Goal: Task Accomplishment & Management: Manage account settings

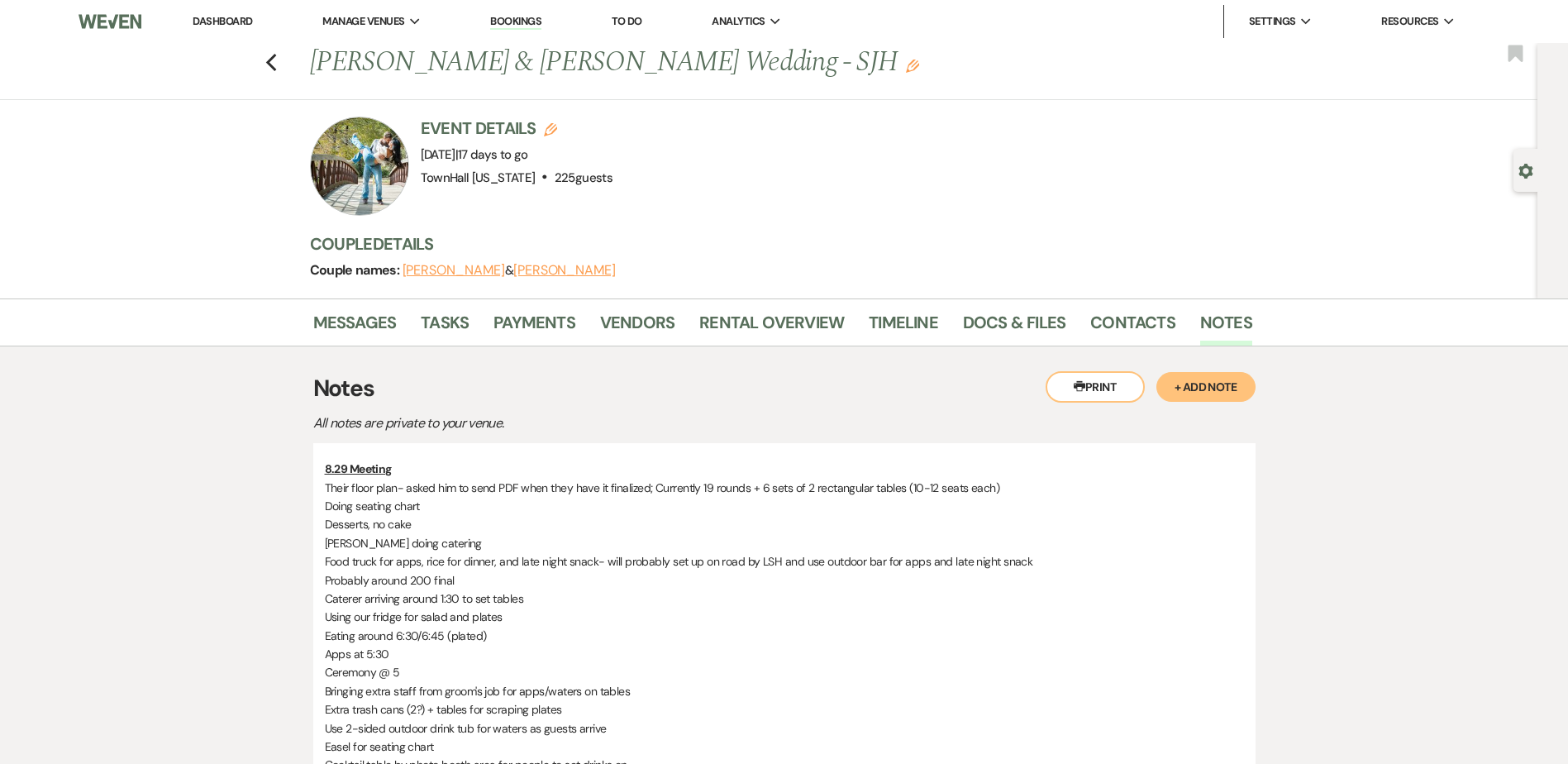
click at [234, 22] on link "Dashboard" at bounding box center [222, 20] width 59 height 14
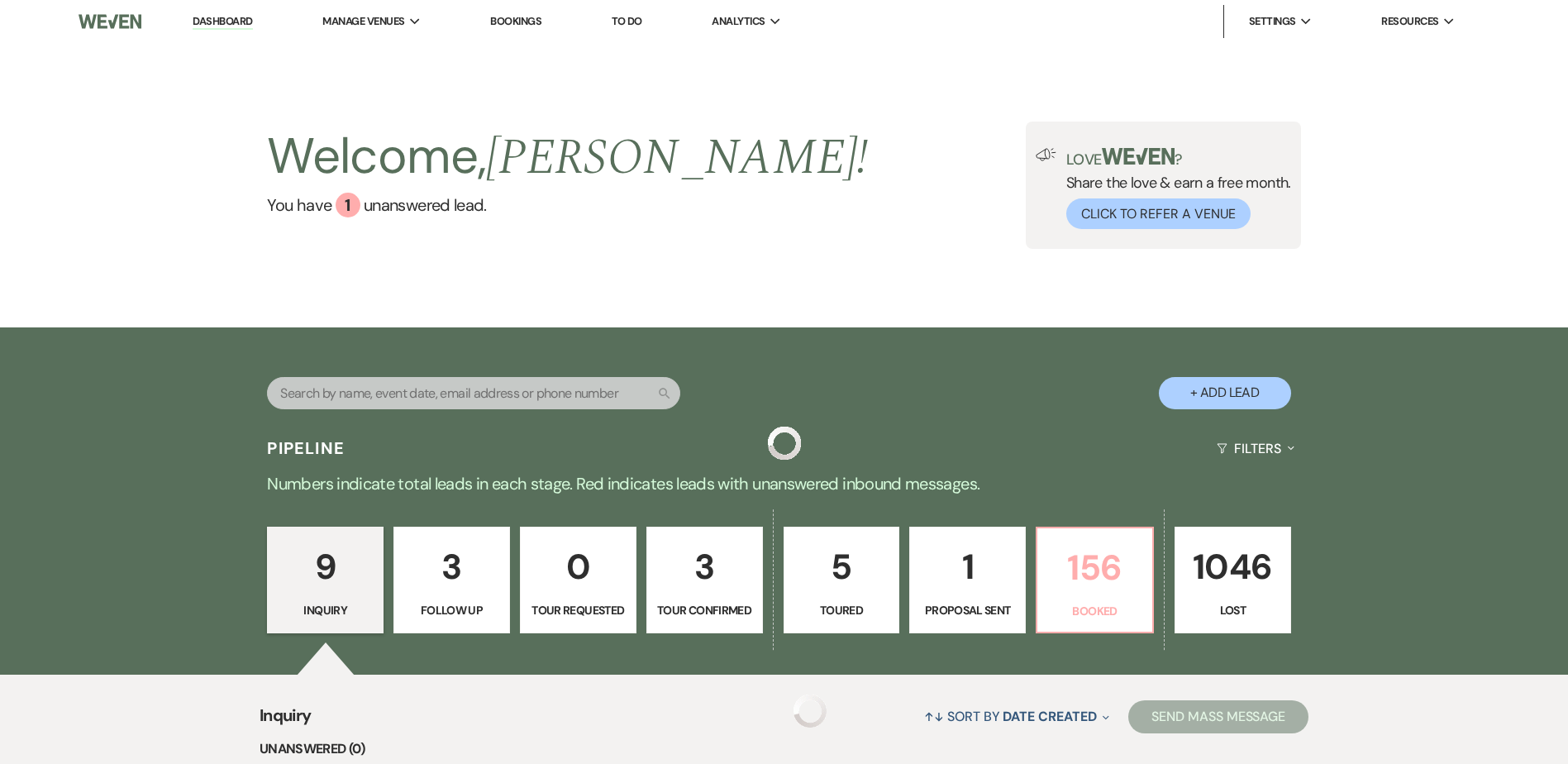
click at [1064, 556] on p "156" at bounding box center [1095, 568] width 95 height 56
select select "7"
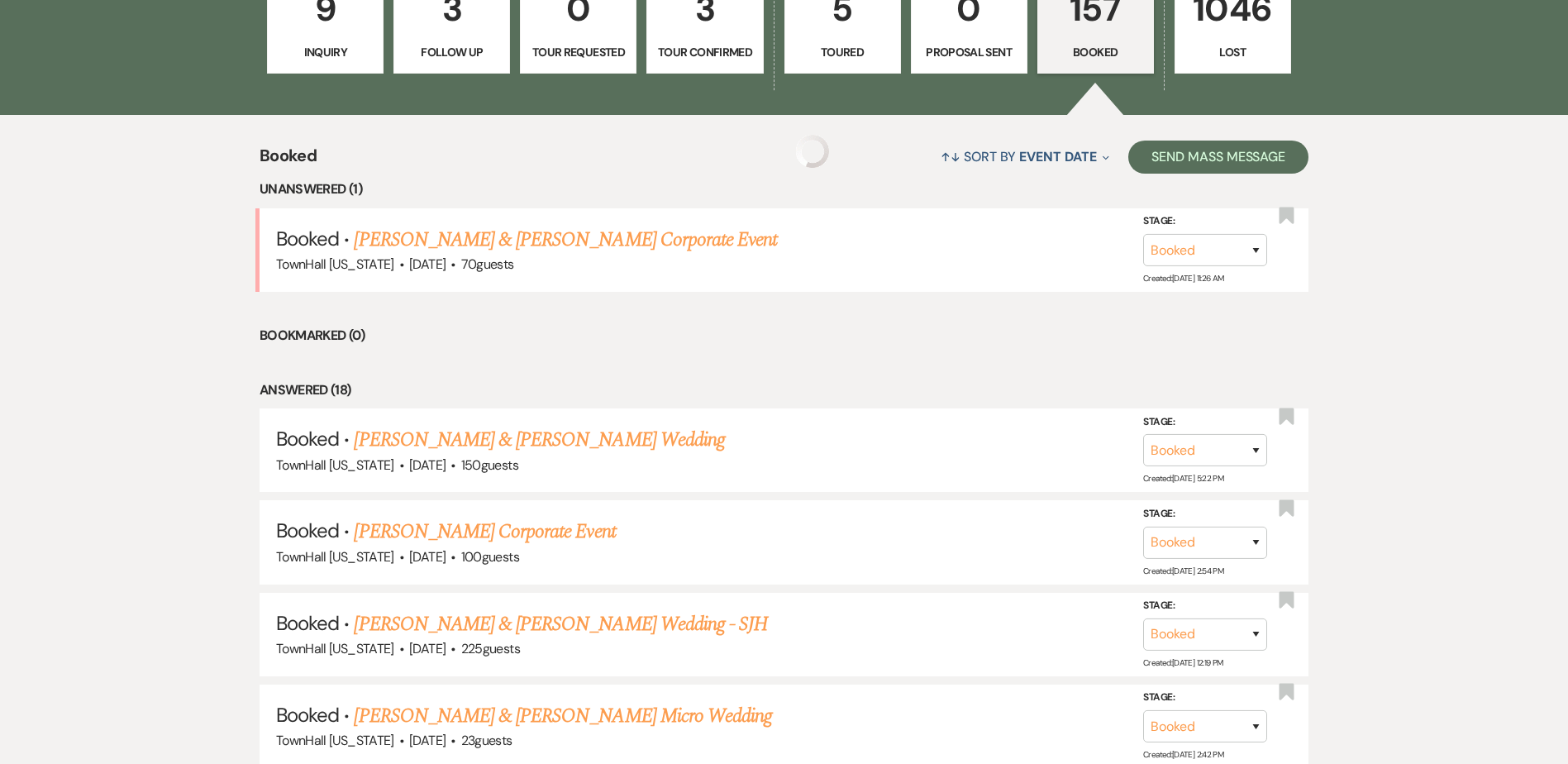
scroll to position [579, 0]
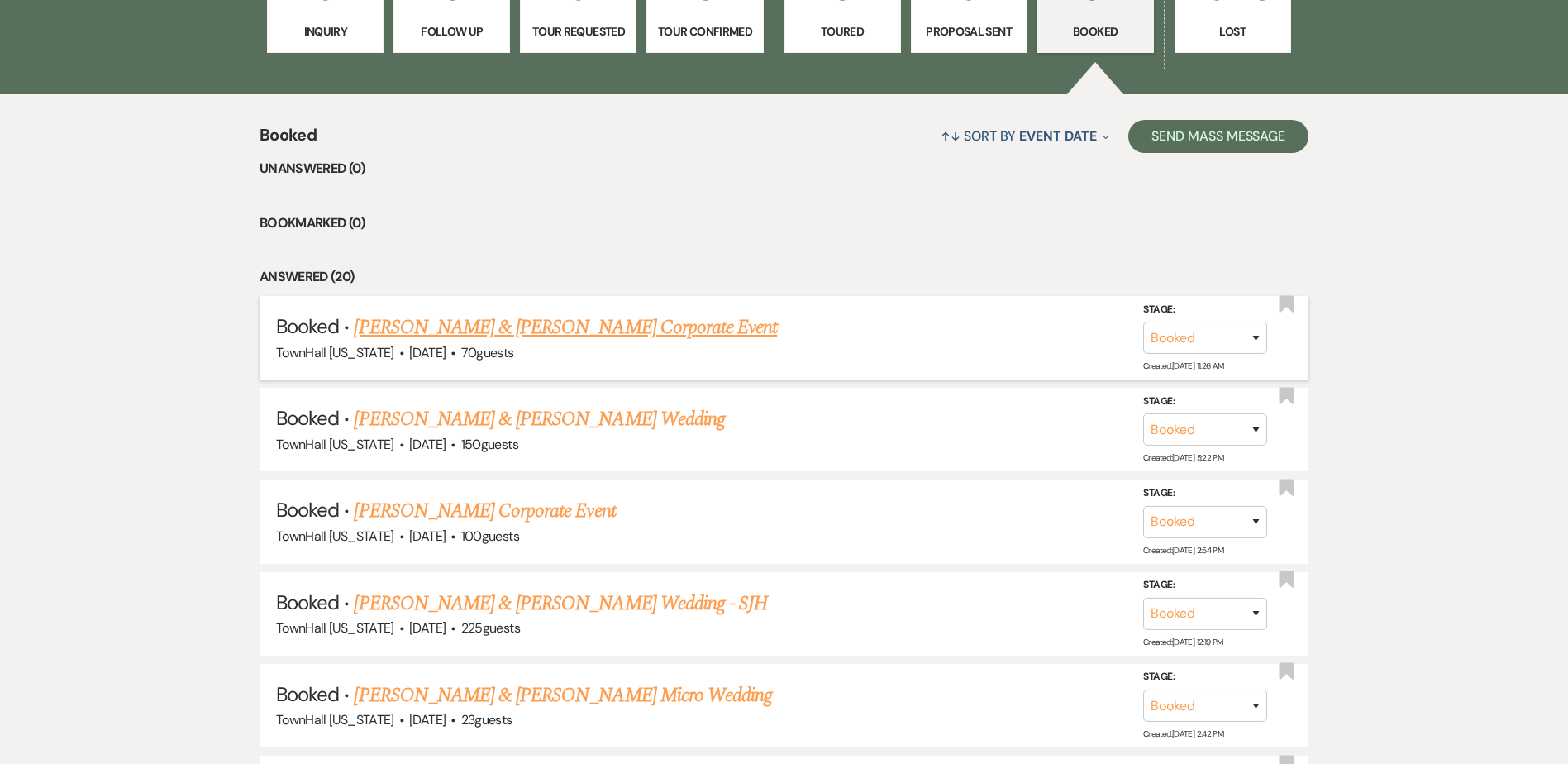
click at [616, 327] on link "Brielle Melanson & Shauna Haltom's Corporate Event" at bounding box center [565, 328] width 423 height 30
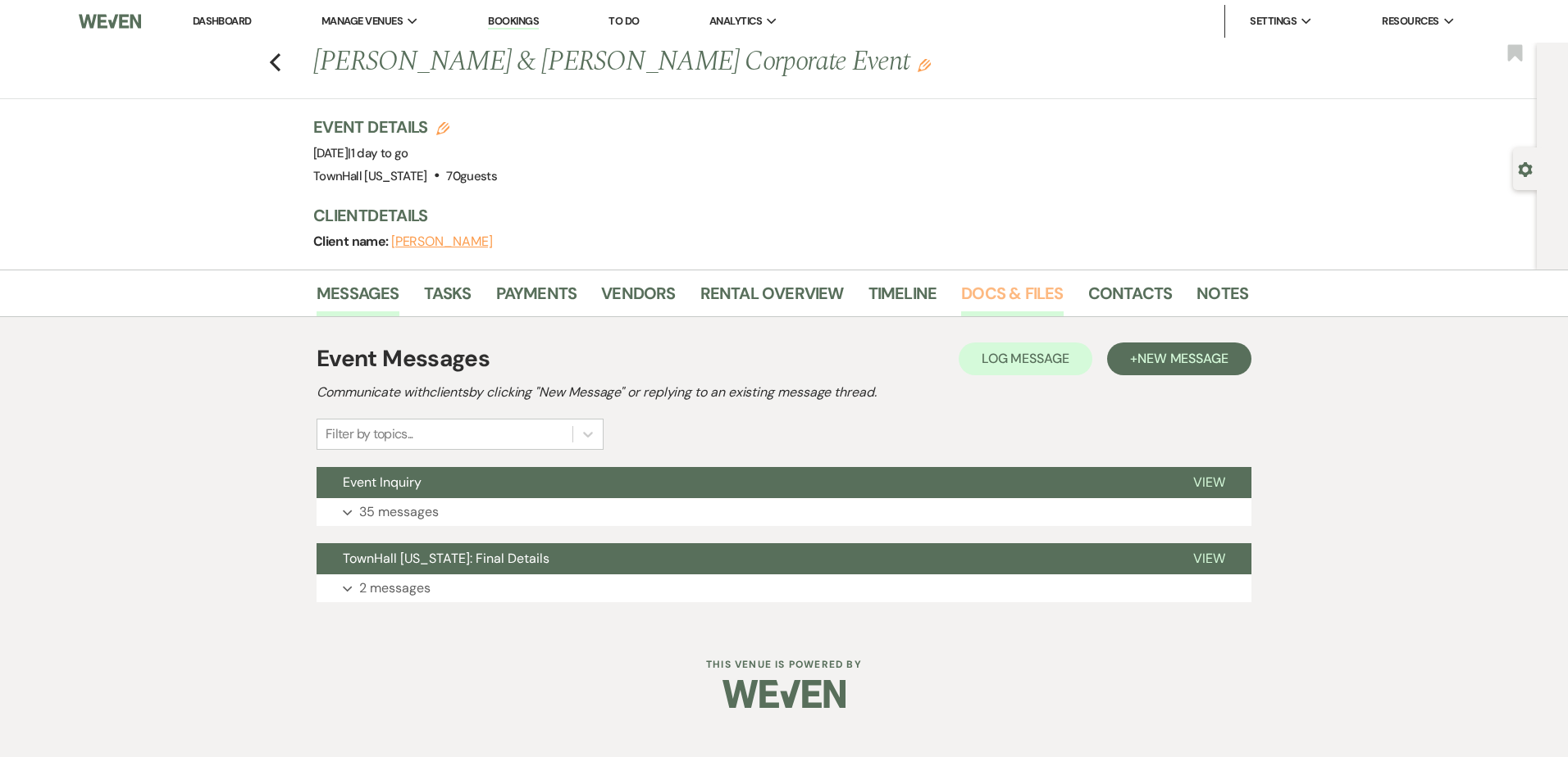
click at [1048, 305] on link "Docs & Files" at bounding box center [1012, 297] width 102 height 36
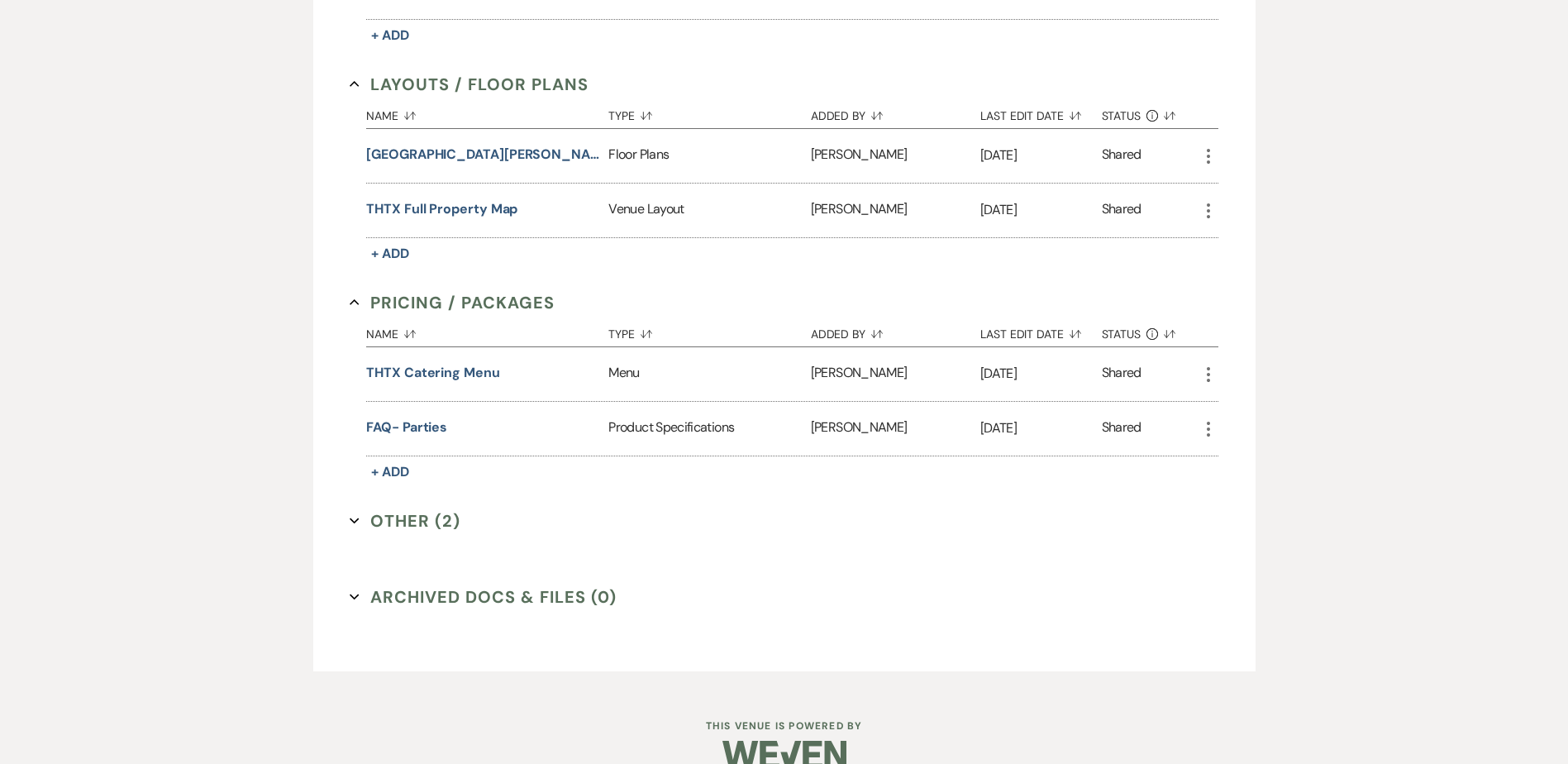
scroll to position [608, 0]
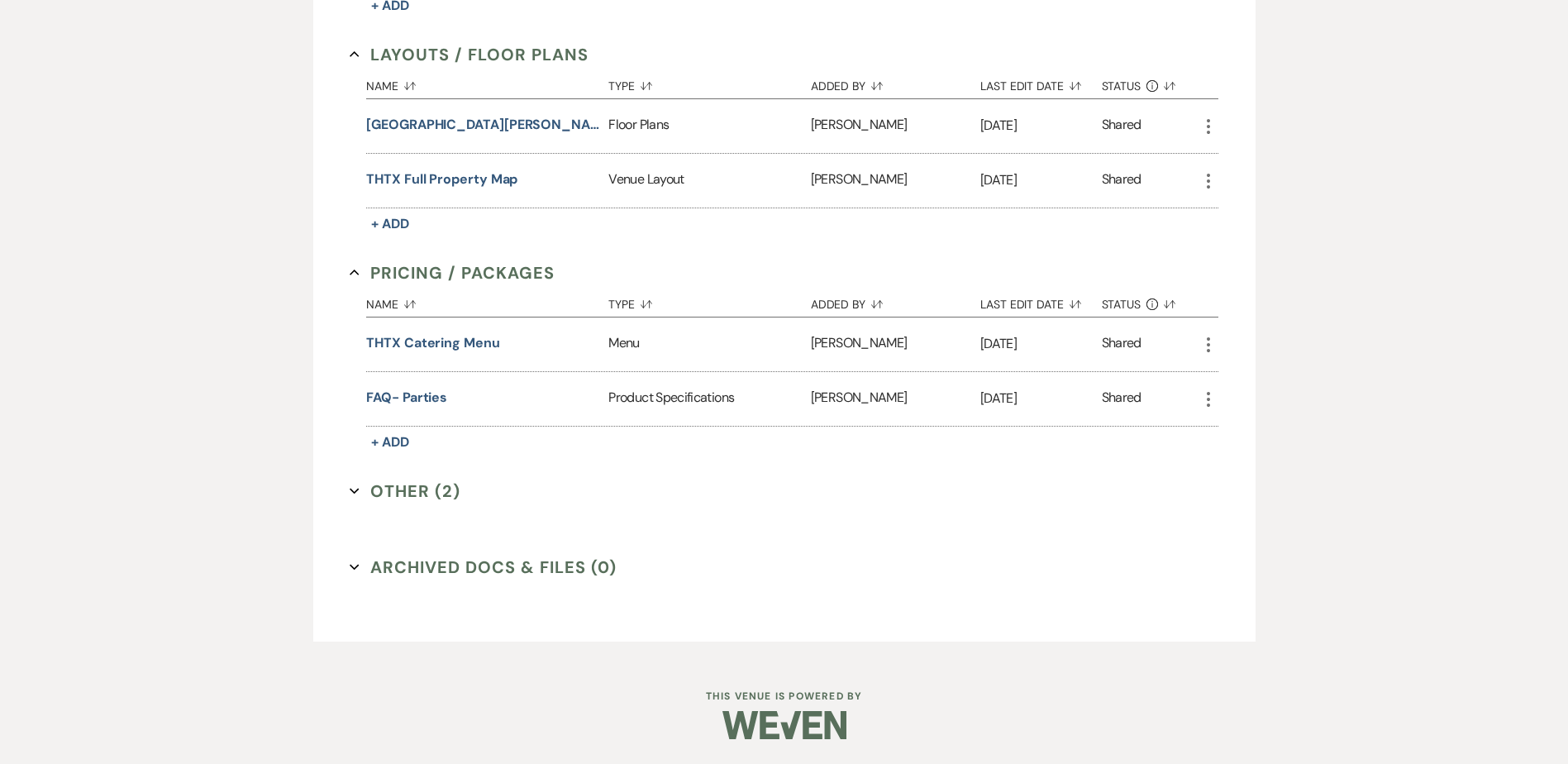
click at [420, 495] on button "Other (2) Expand" at bounding box center [405, 491] width 111 height 25
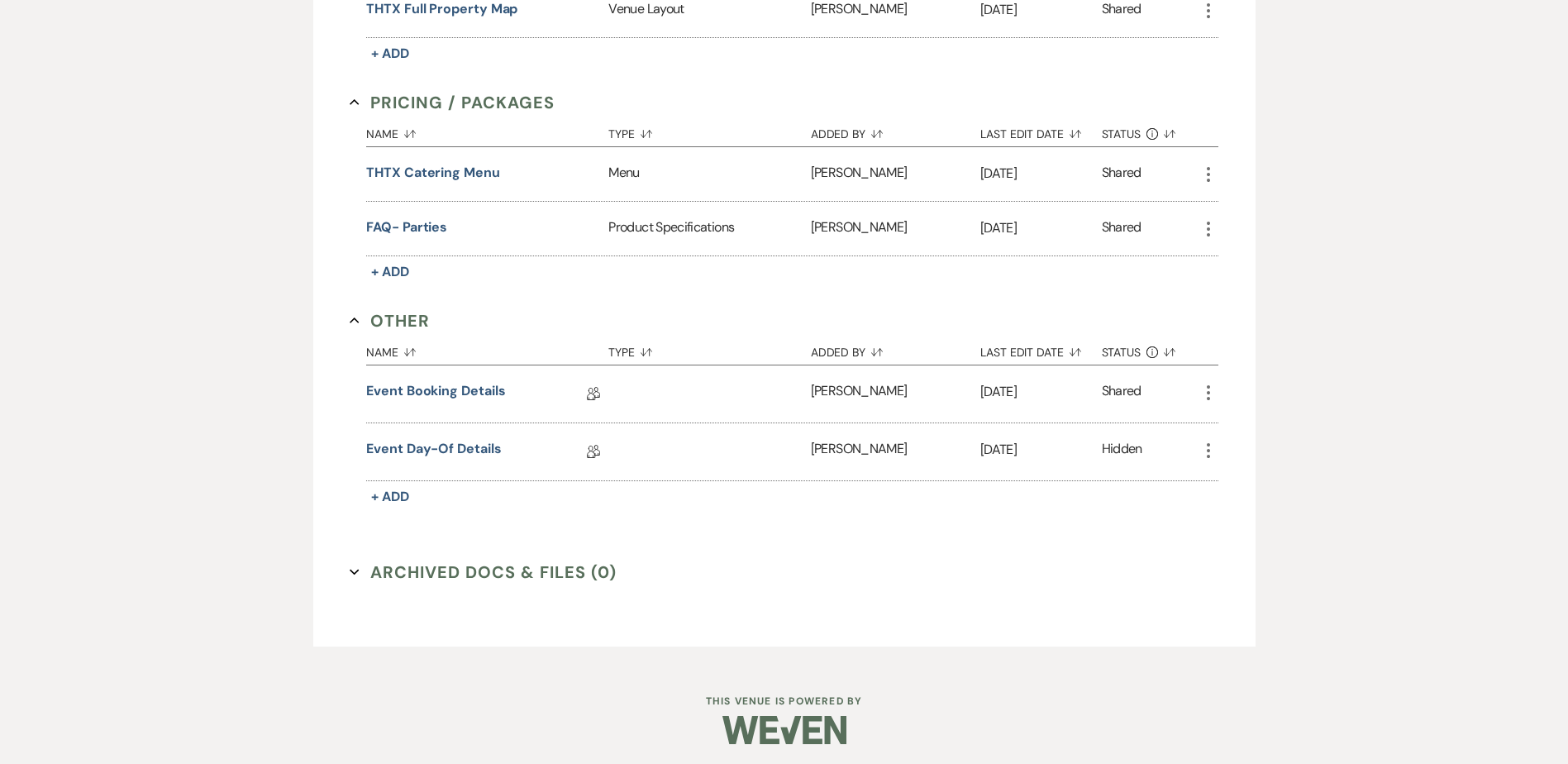
scroll to position [784, 0]
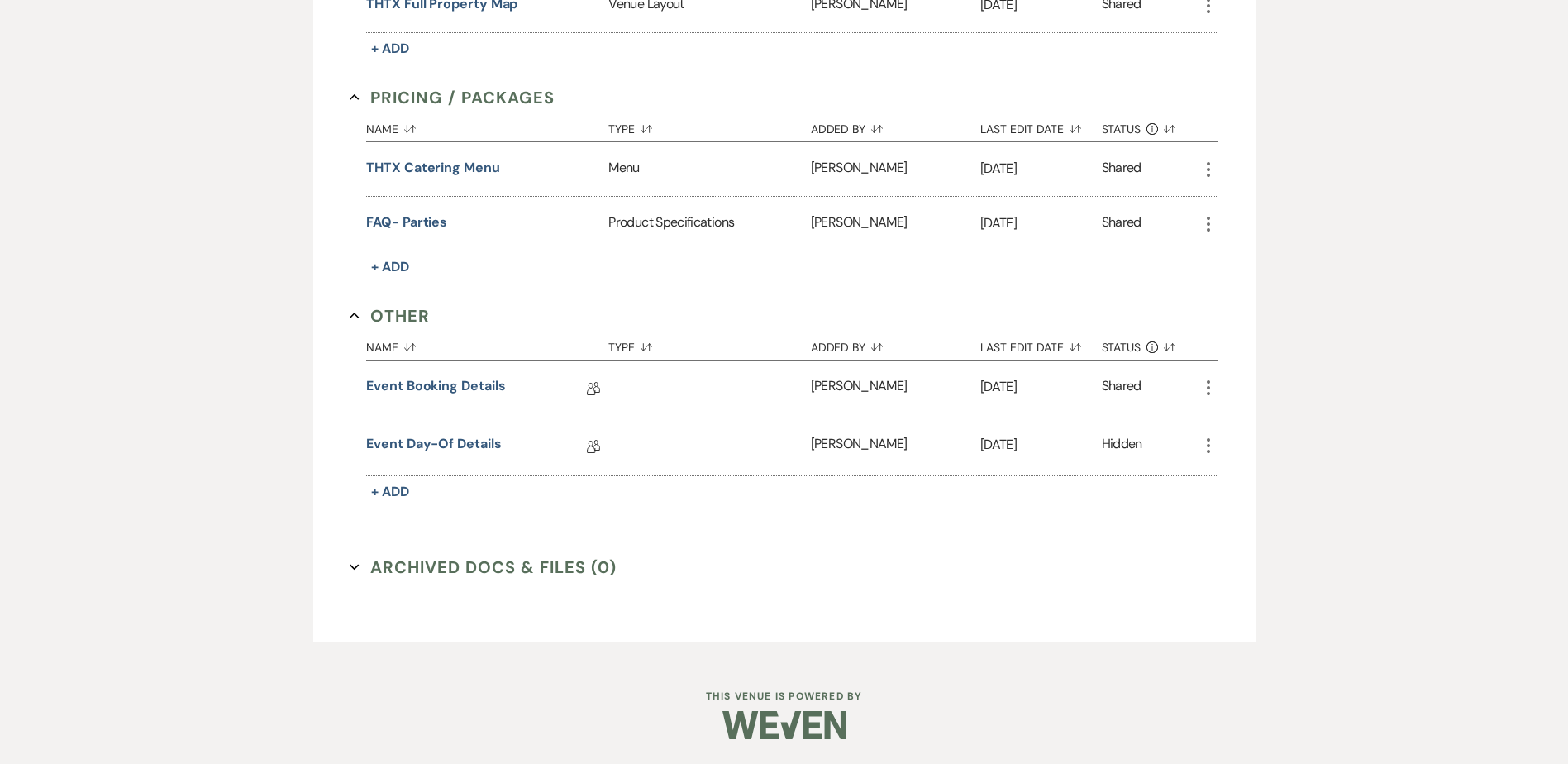
click at [163, 224] on div "Messages Tasks Payments Vendors Rental Overview Timeline Docs & Files Contacts …" at bounding box center [784, 73] width 1568 height 1171
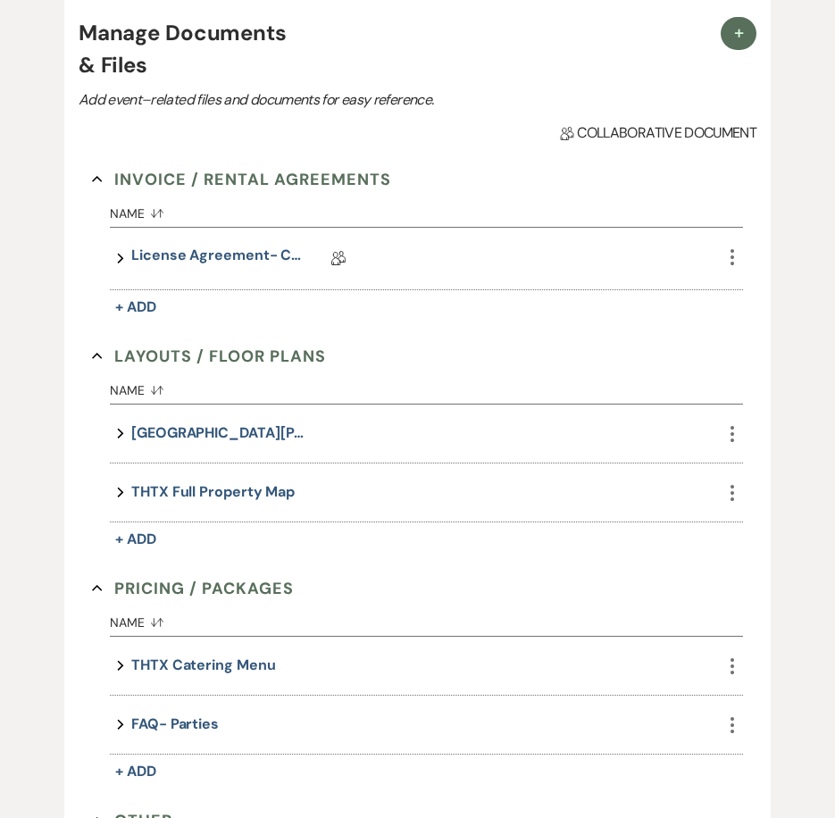
scroll to position [151, 0]
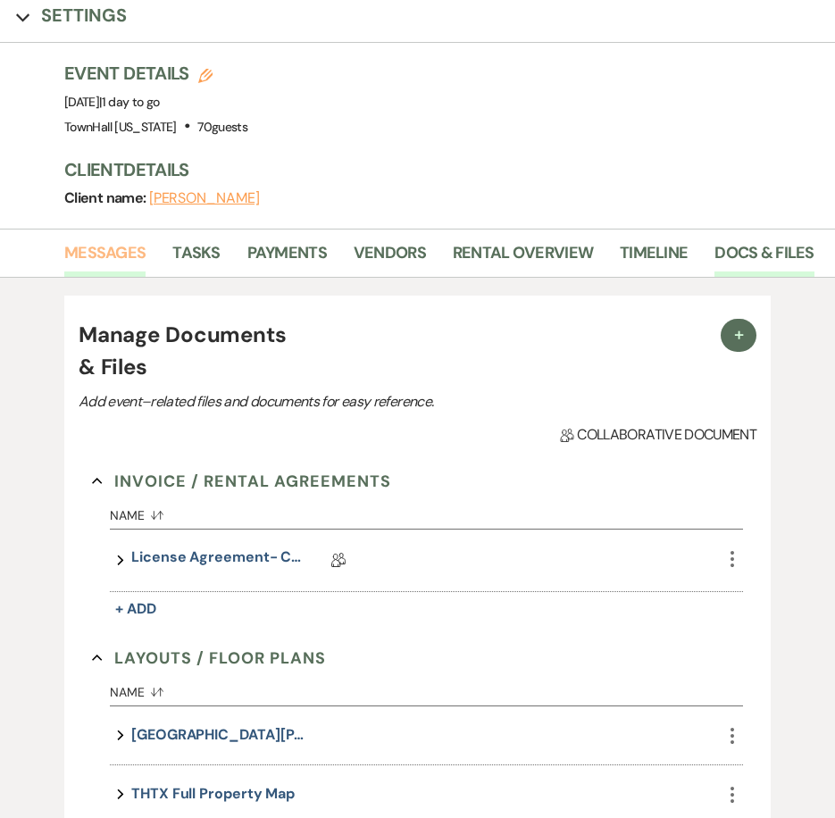
click at [128, 255] on link "Messages" at bounding box center [104, 258] width 81 height 37
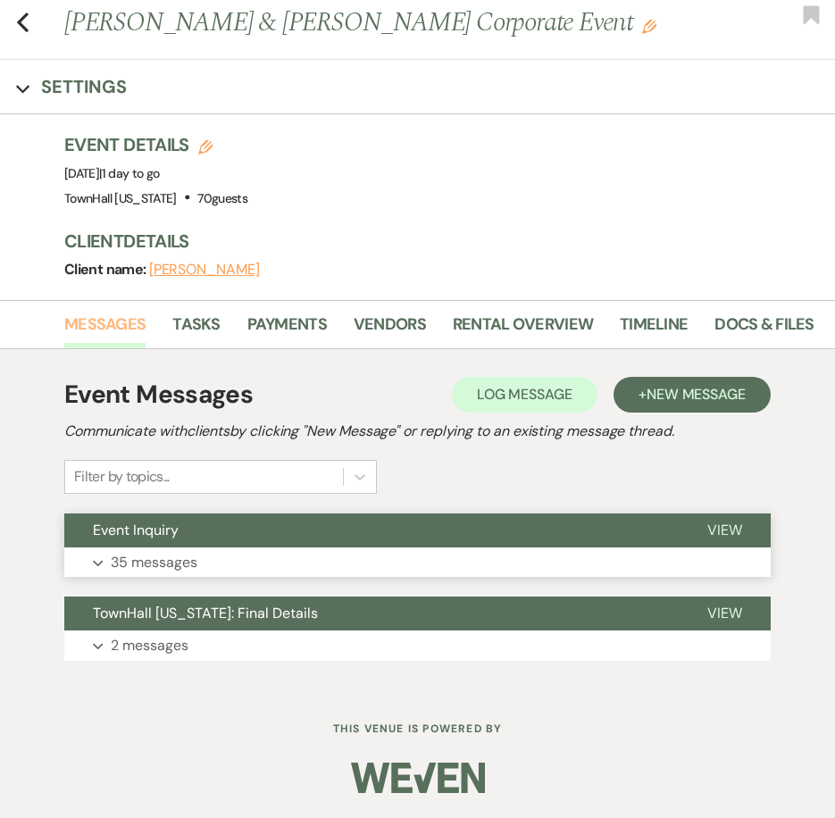
scroll to position [79, 0]
click at [204, 568] on button "Expand 35 messages" at bounding box center [417, 562] width 706 height 30
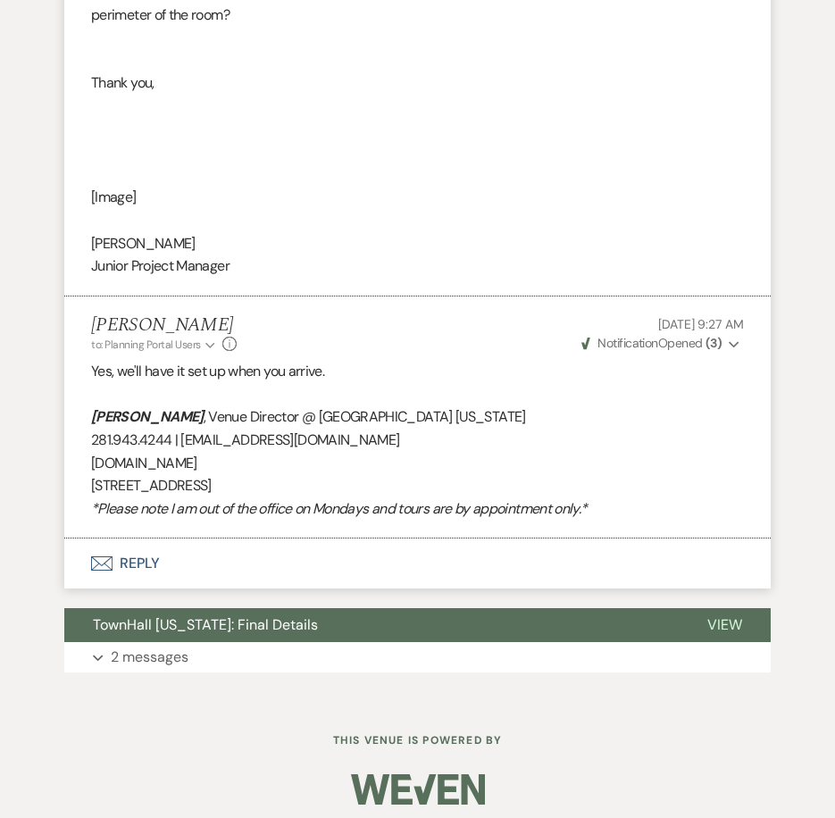
scroll to position [11294, 0]
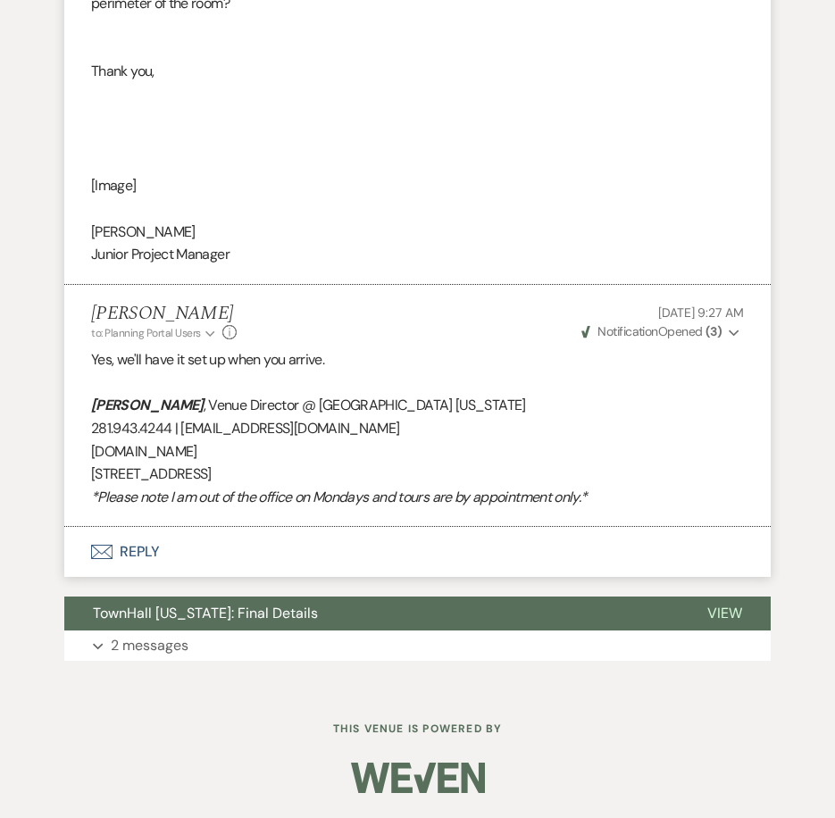
click at [129, 552] on button "Envelope Reply" at bounding box center [417, 552] width 706 height 50
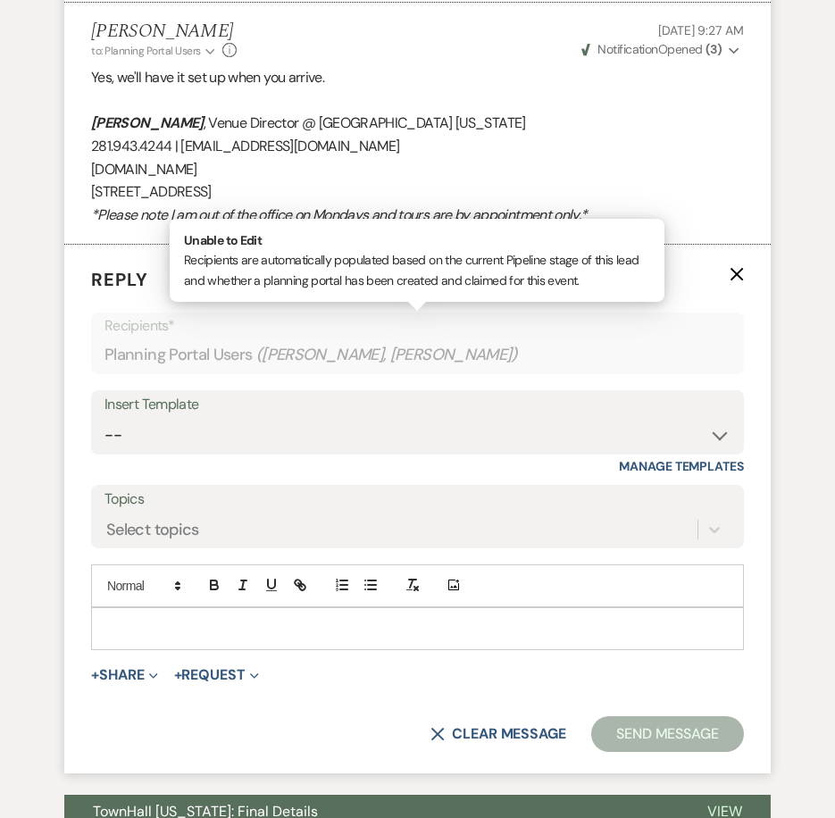
scroll to position [11629, 0]
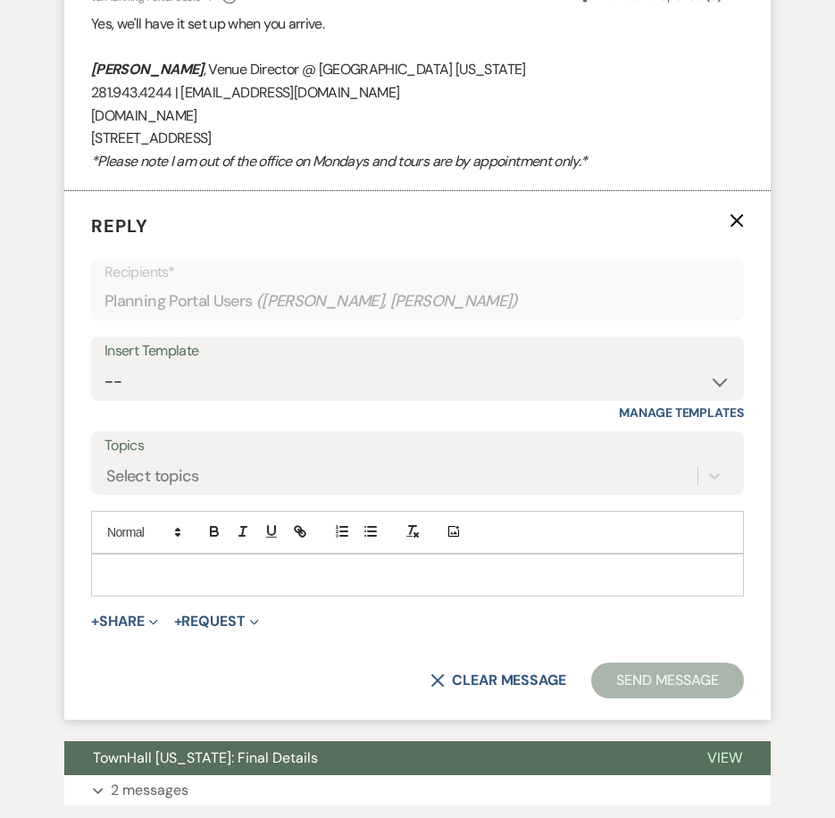
click at [734, 213] on button "X" at bounding box center [737, 220] width 14 height 15
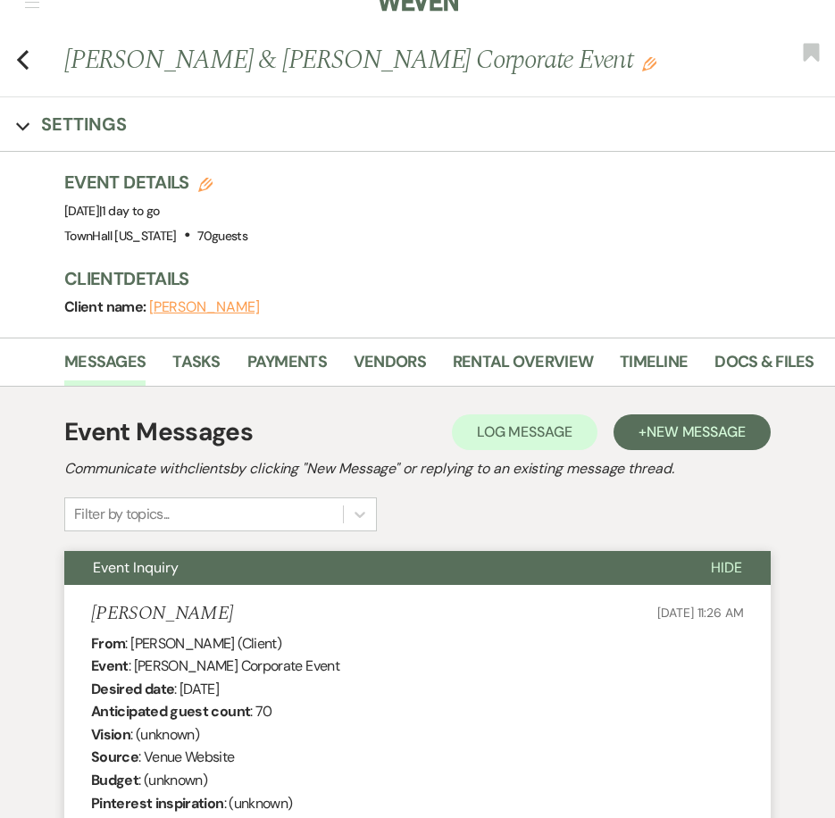
scroll to position [0, 0]
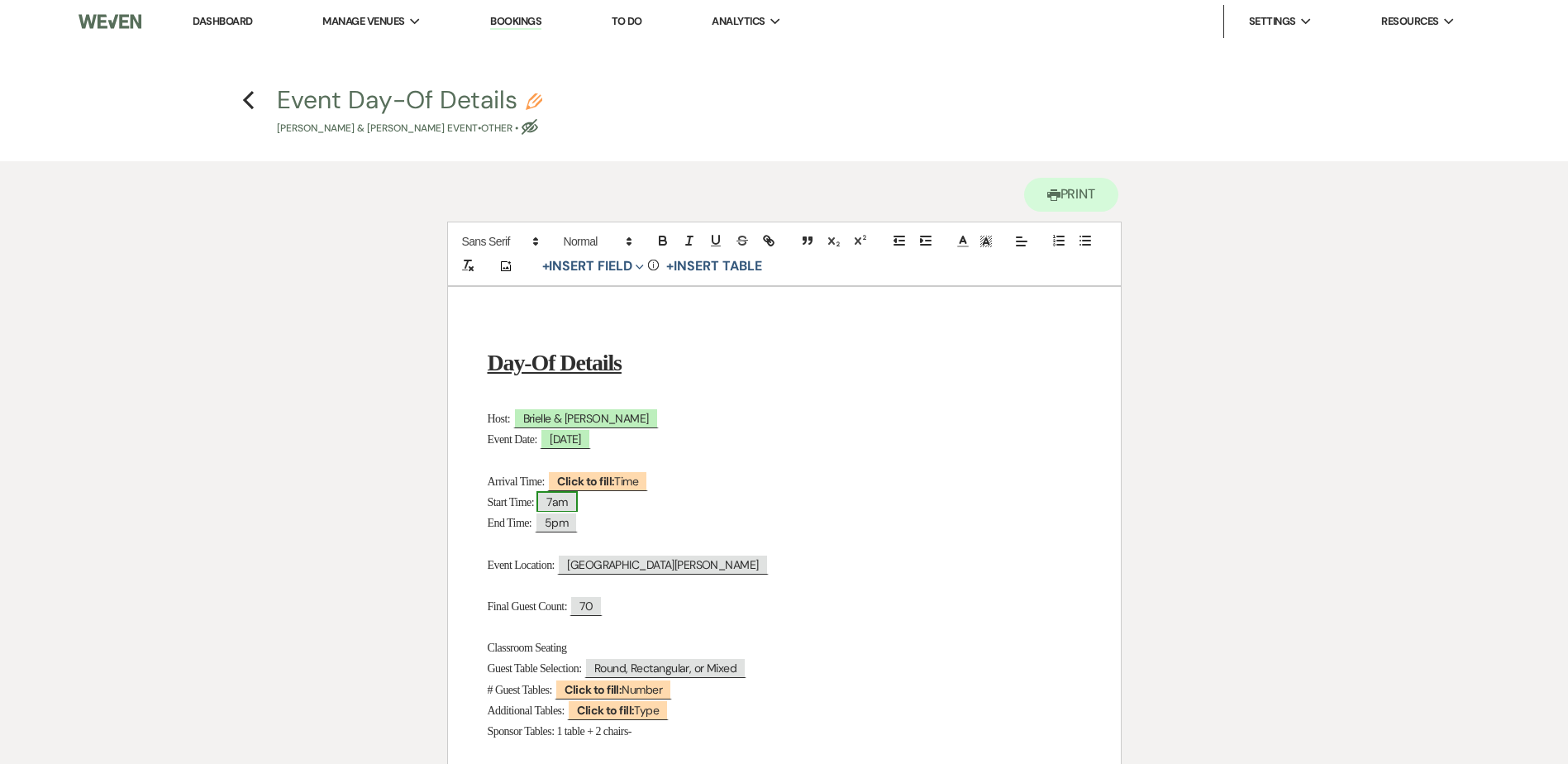
click at [564, 507] on span "7am" at bounding box center [557, 501] width 41 height 21
select select "Time"
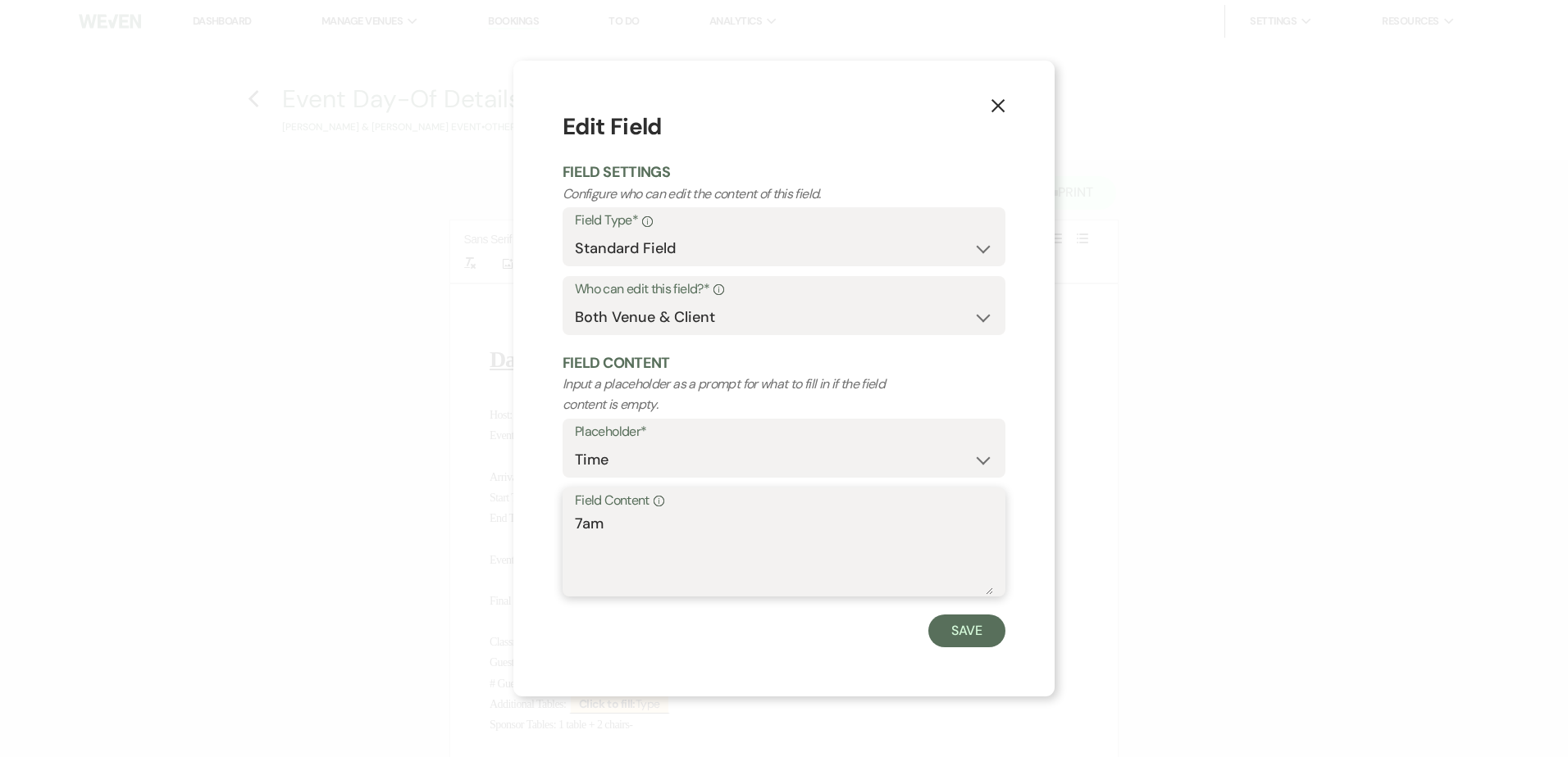
drag, startPoint x: 652, startPoint y: 531, endPoint x: 541, endPoint y: 531, distance: 111.0
click at [541, 531] on div "X Edit Field Field Settings Configure who can edit the content of this field. F…" at bounding box center [783, 378] width 541 height 635
type textarea "9am"
click at [953, 619] on button "Save" at bounding box center [967, 631] width 77 height 33
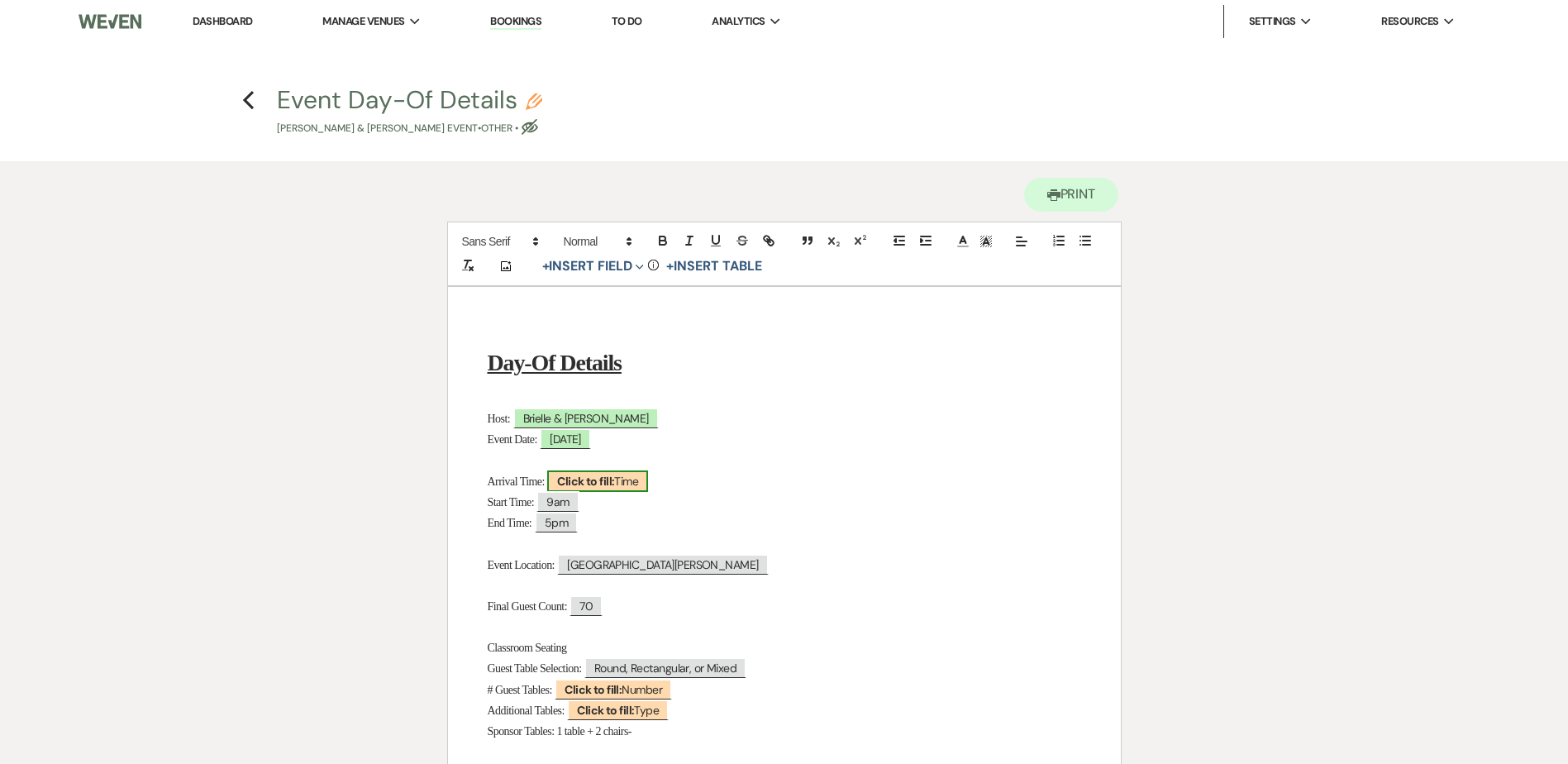
click at [615, 481] on b "Click to fill:" at bounding box center [586, 482] width 57 height 15
select select "Time"
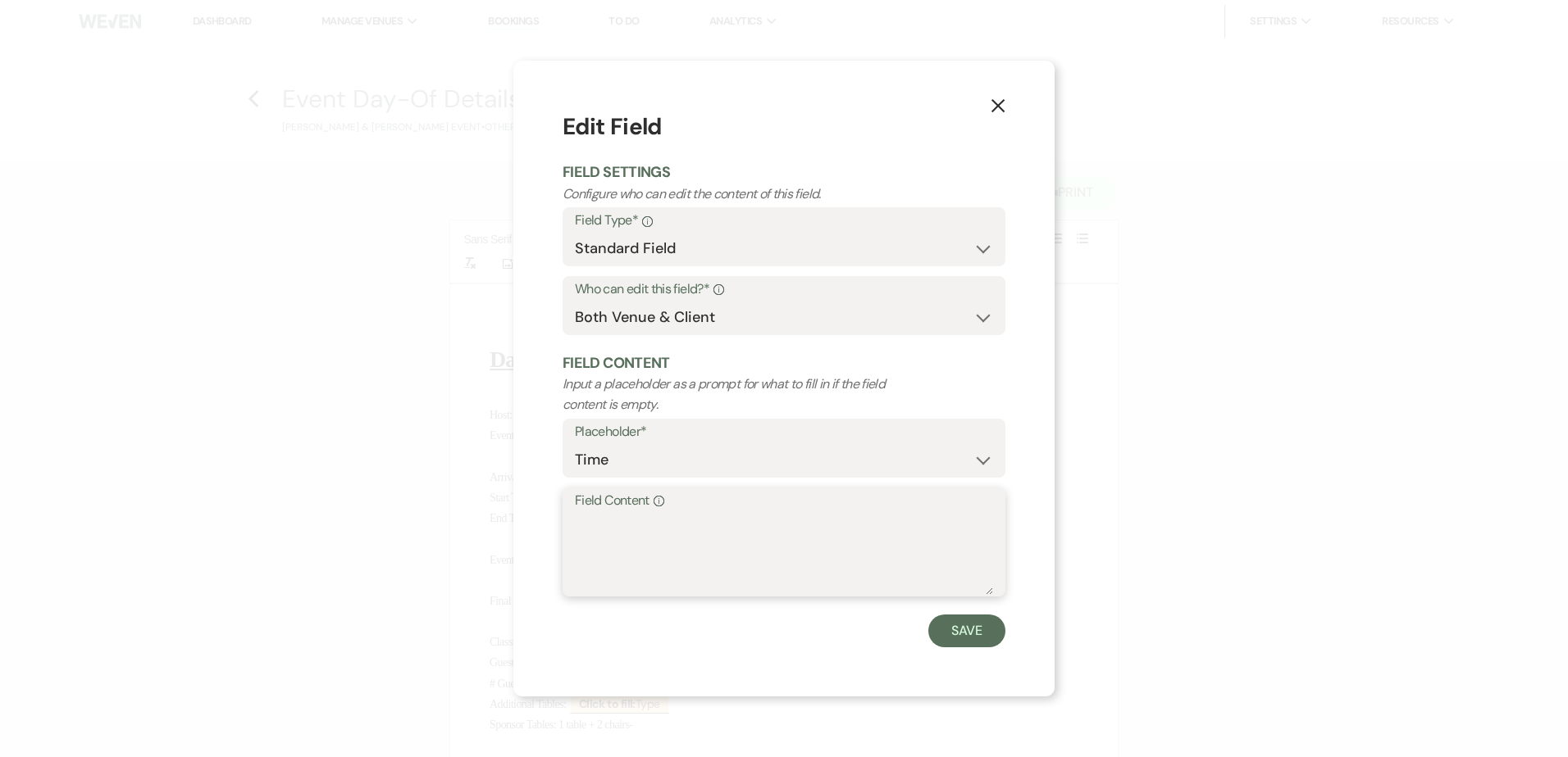
click at [663, 531] on textarea "Field Content Info" at bounding box center [783, 553] width 418 height 82
type textarea "7am"
click at [939, 631] on button "Save" at bounding box center [967, 631] width 77 height 33
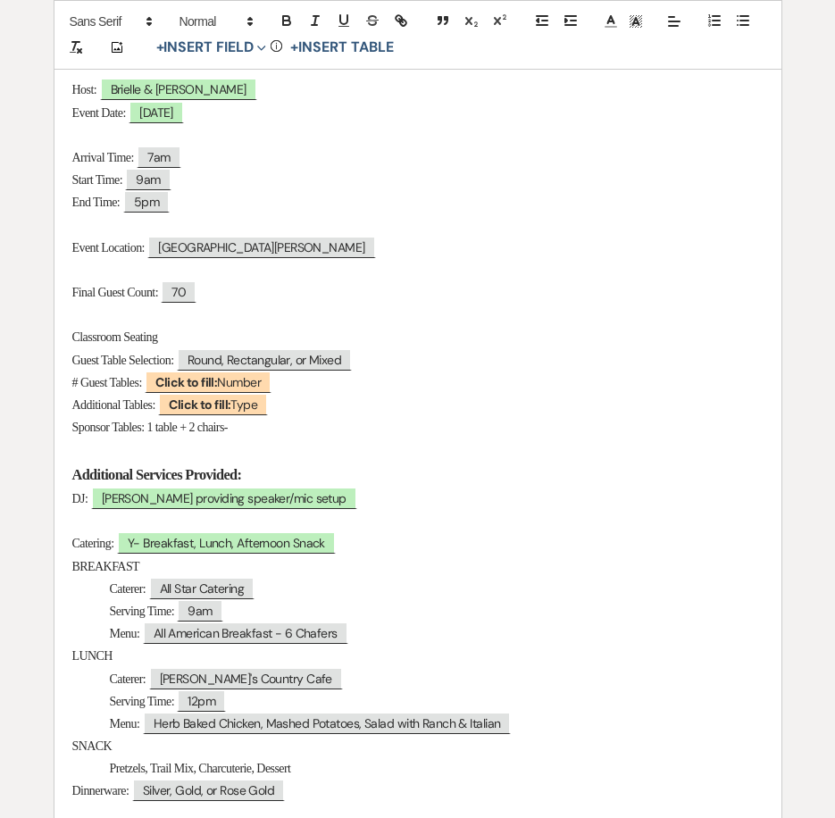
scroll to position [447, 0]
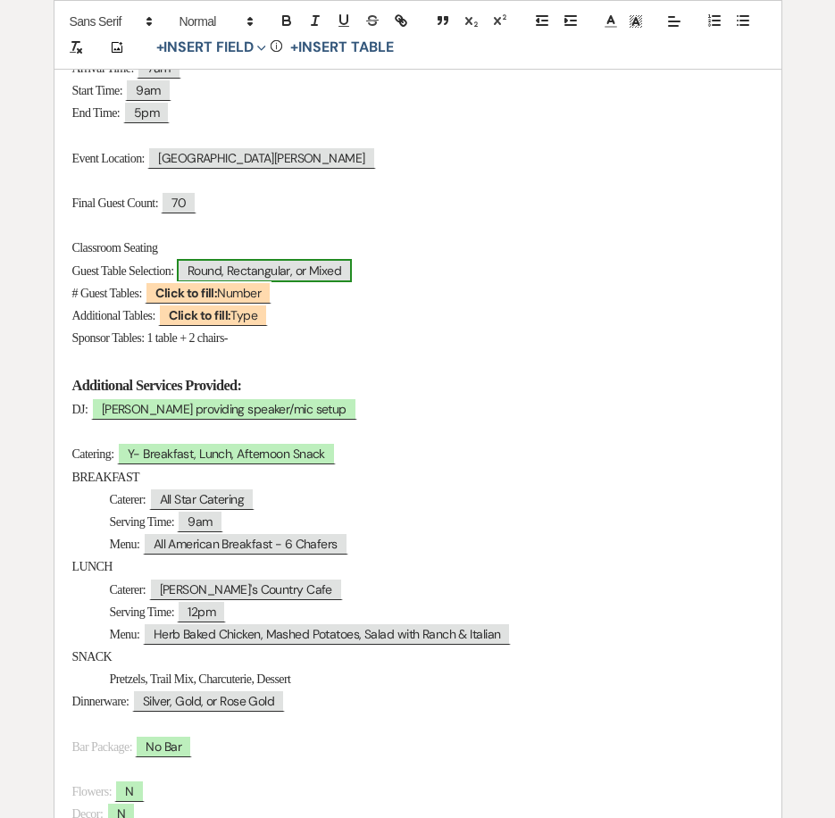
click at [266, 261] on span "Round, Rectangular, or Mixed" at bounding box center [264, 270] width 175 height 23
select select "Type"
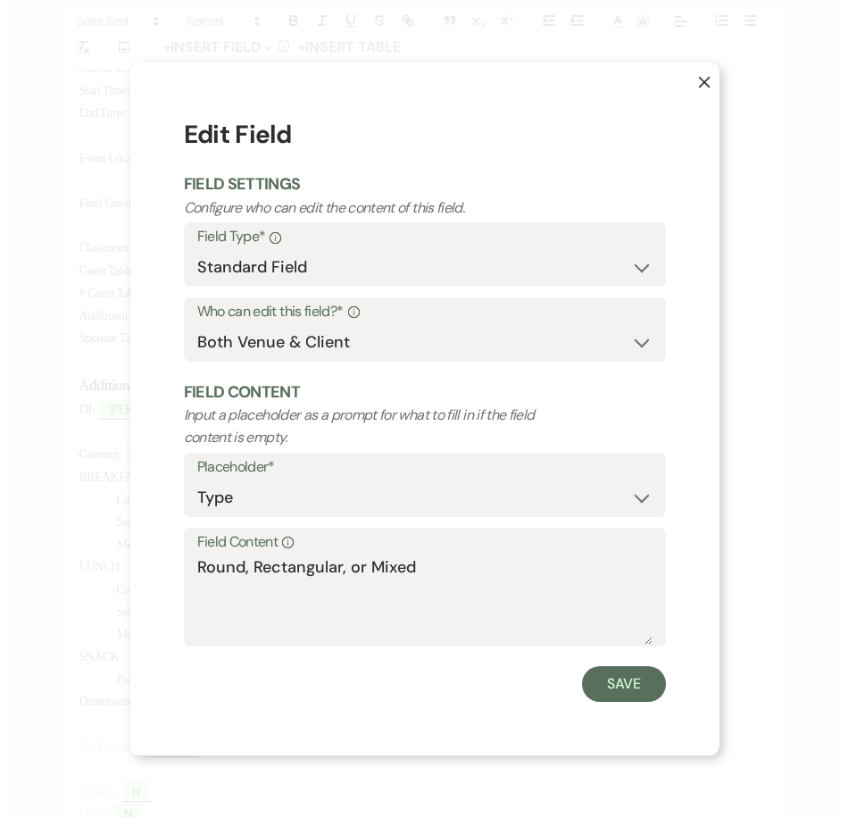
scroll to position [447, 0]
drag, startPoint x: 242, startPoint y: 569, endPoint x: 171, endPoint y: 567, distance: 71.5
click at [171, 567] on div "X Edit Field Field Settings Configure who can edit the content of this field. F…" at bounding box center [423, 409] width 589 height 692
drag, startPoint x: 285, startPoint y: 566, endPoint x: 412, endPoint y: 565, distance: 126.8
click at [412, 565] on textarea "Rectangular, or Mixed" at bounding box center [423, 599] width 455 height 89
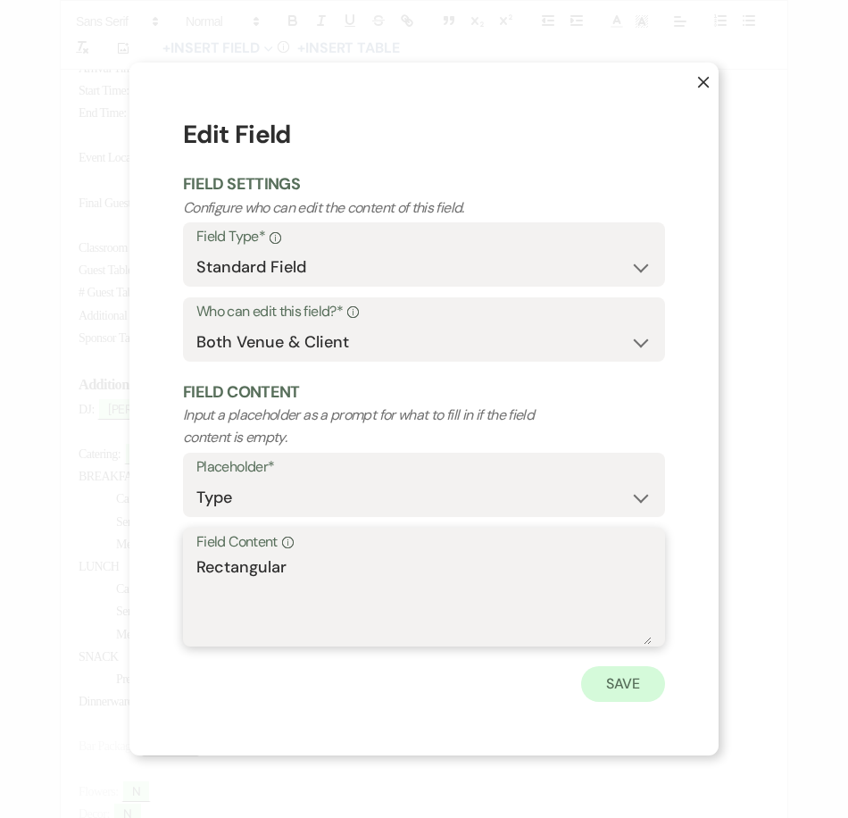
type textarea "Rectangular"
click at [614, 680] on button "Save" at bounding box center [623, 684] width 84 height 36
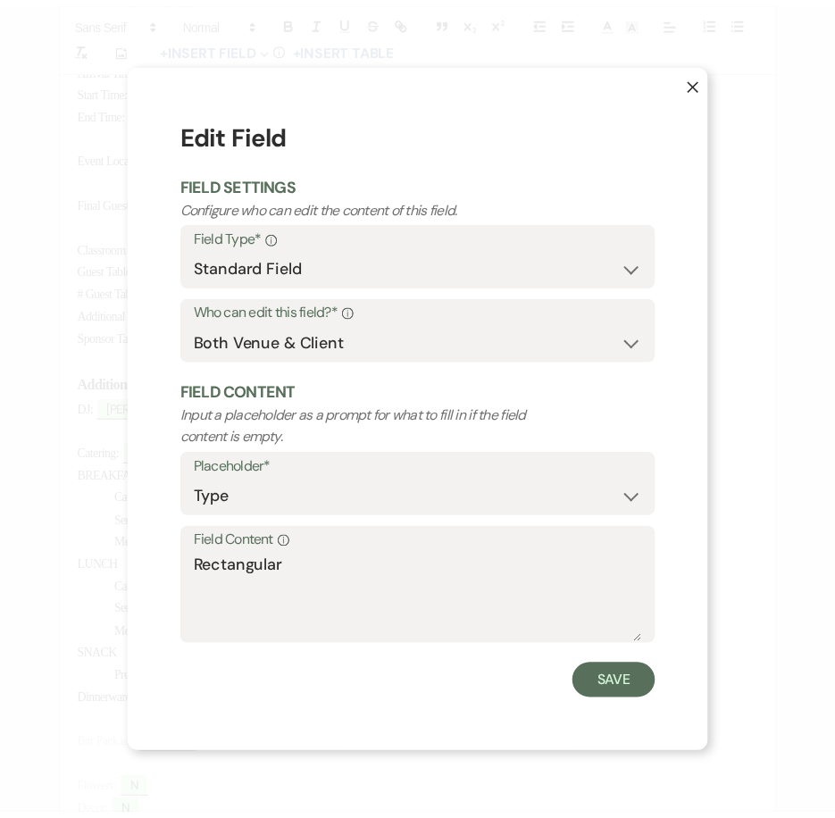
scroll to position [447, 0]
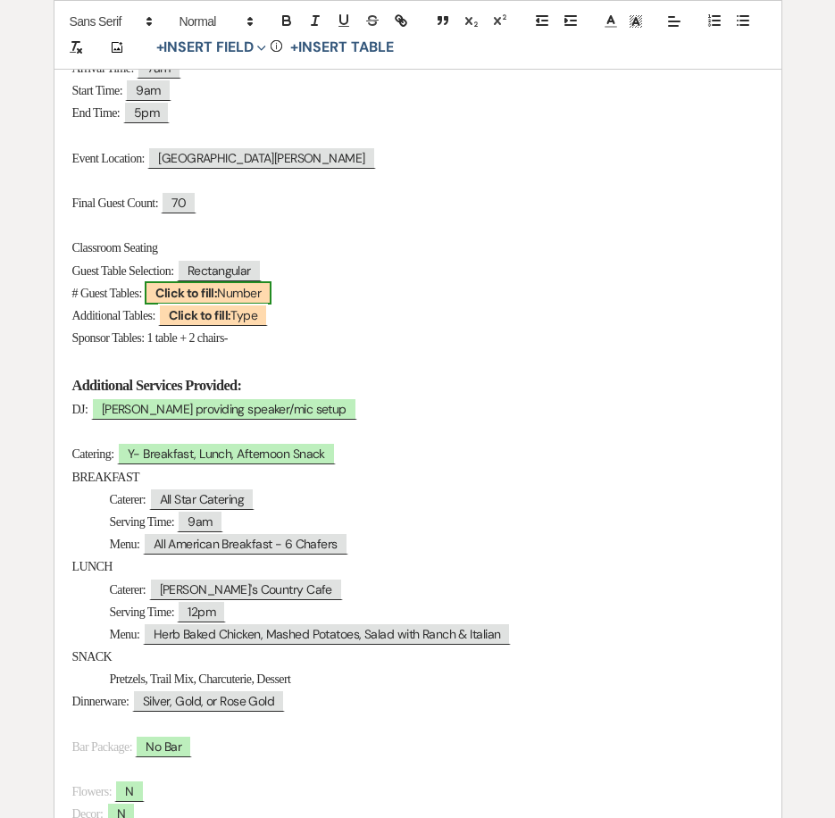
click at [198, 290] on b "Click to fill:" at bounding box center [186, 293] width 62 height 16
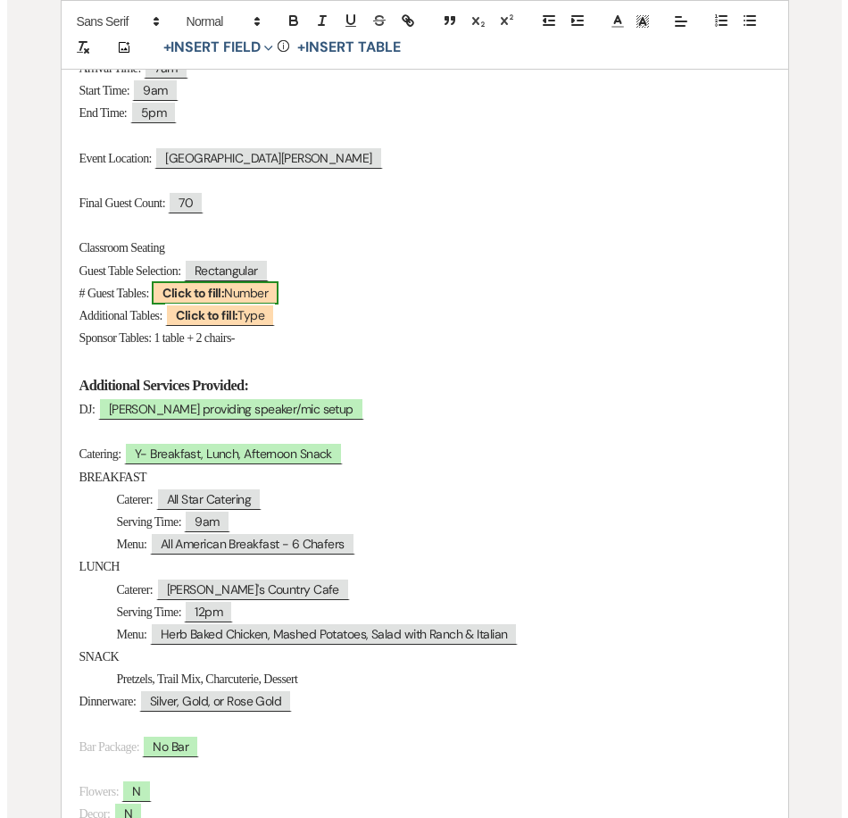
scroll to position [447, 0]
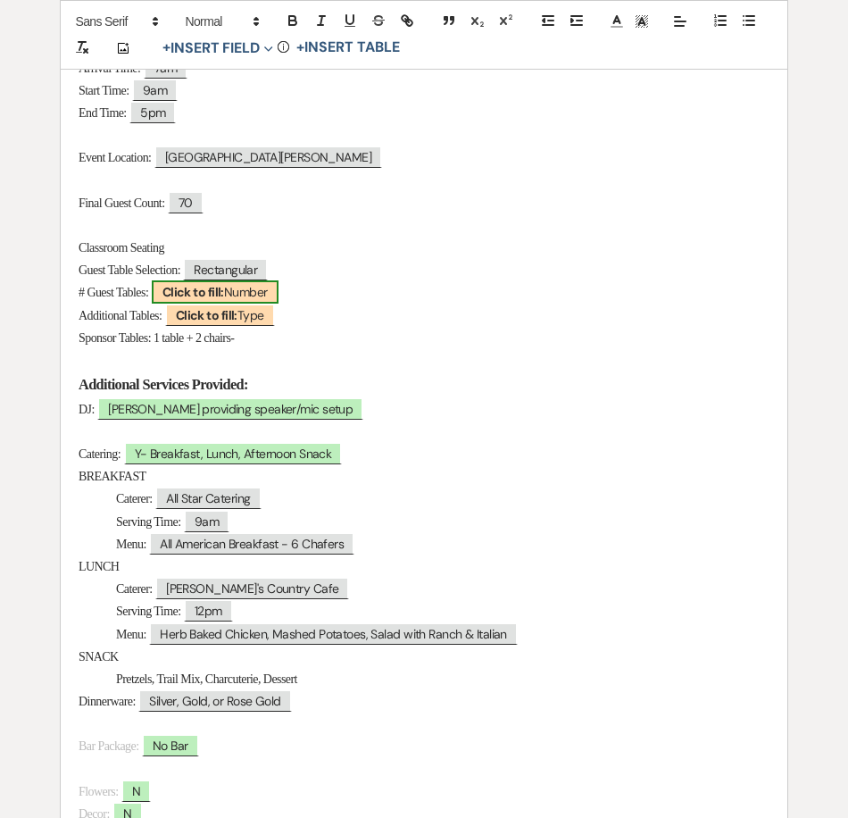
select select "Number"
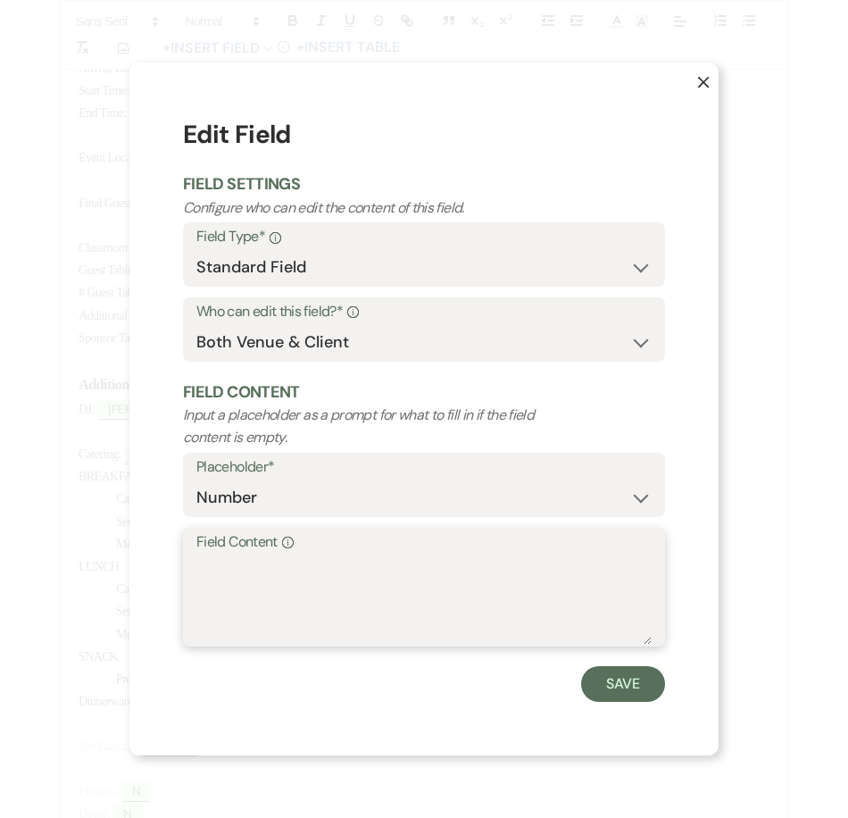
click at [330, 607] on textarea "Field Content Info" at bounding box center [423, 599] width 455 height 89
type textarea "24"
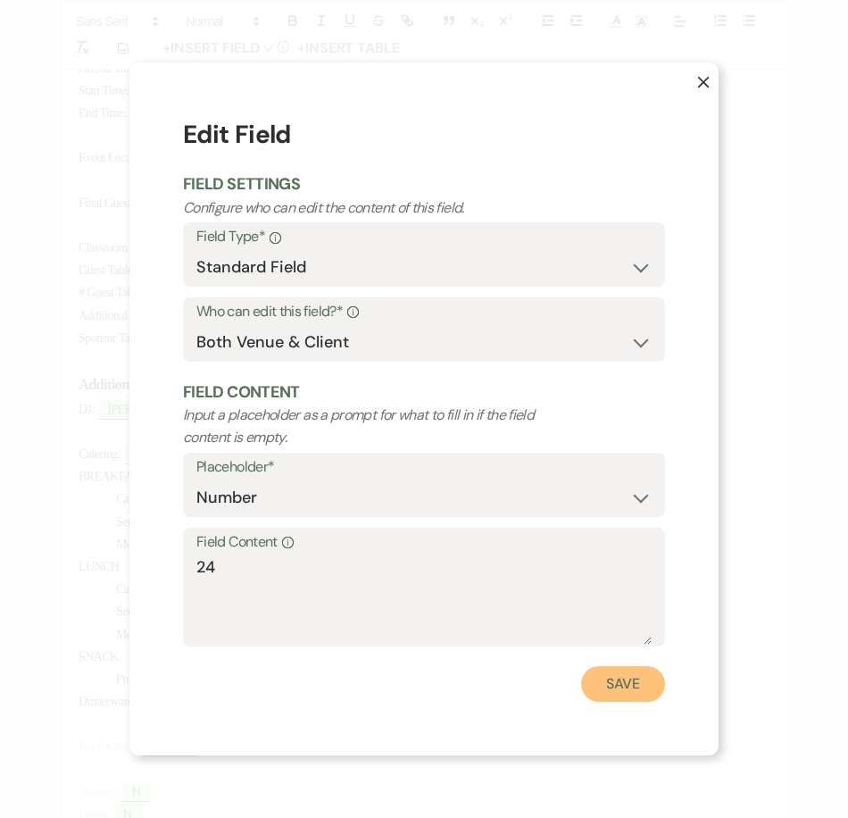
click at [605, 675] on button "Save" at bounding box center [623, 684] width 84 height 36
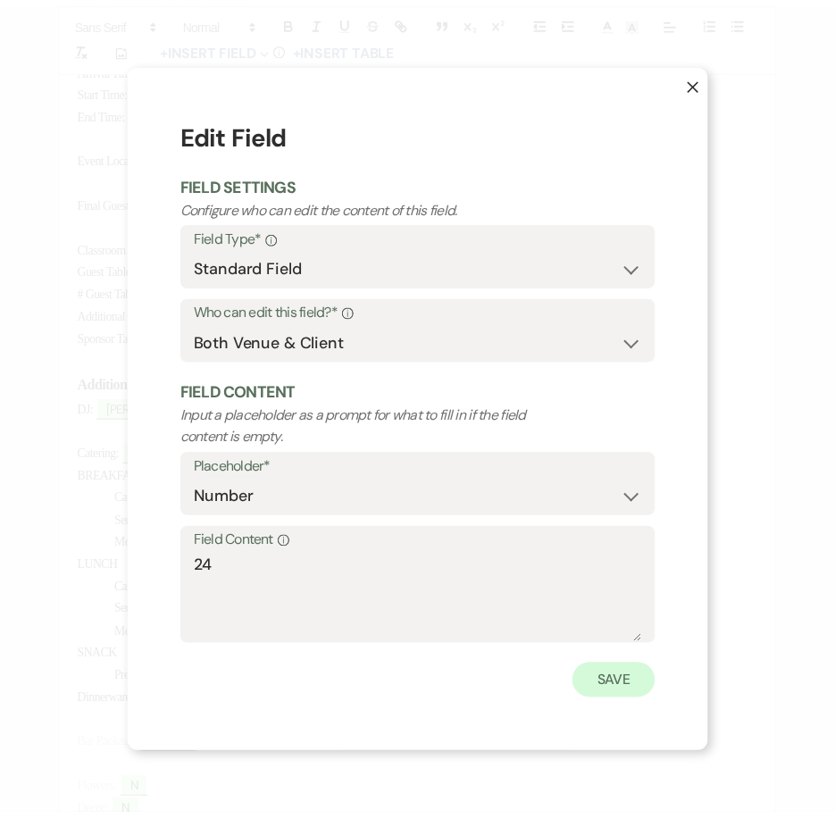
scroll to position [447, 0]
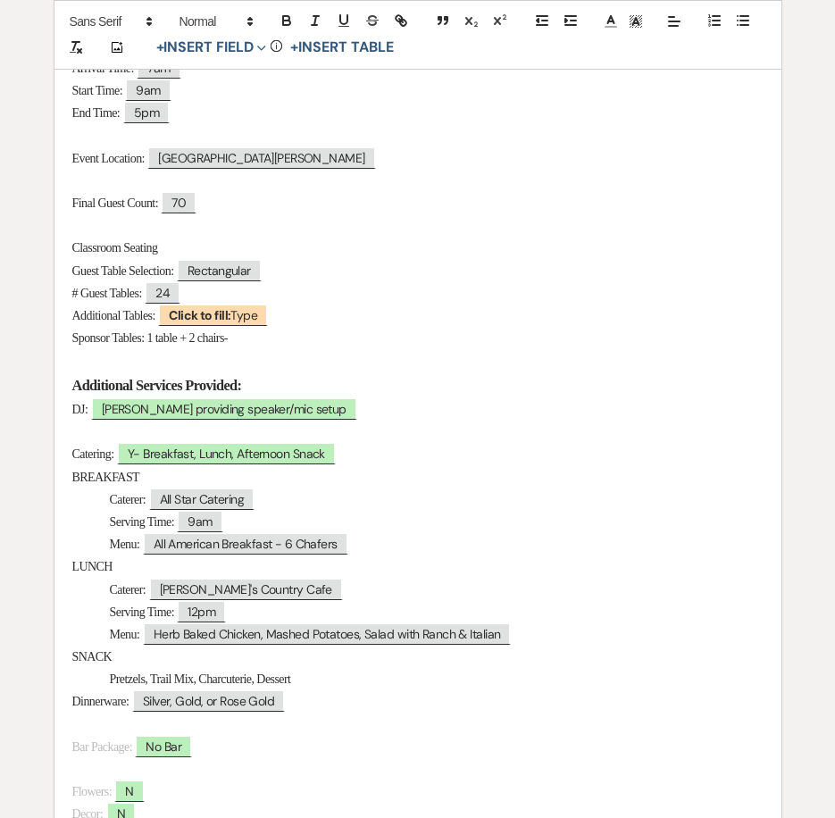
click at [256, 344] on p "Sponsor Tables: 1 table + 2 chairs-" at bounding box center [417, 338] width 691 height 22
click at [284, 324] on p "Additional Tables: ﻿ Click to fill: Type ﻿" at bounding box center [417, 316] width 691 height 22
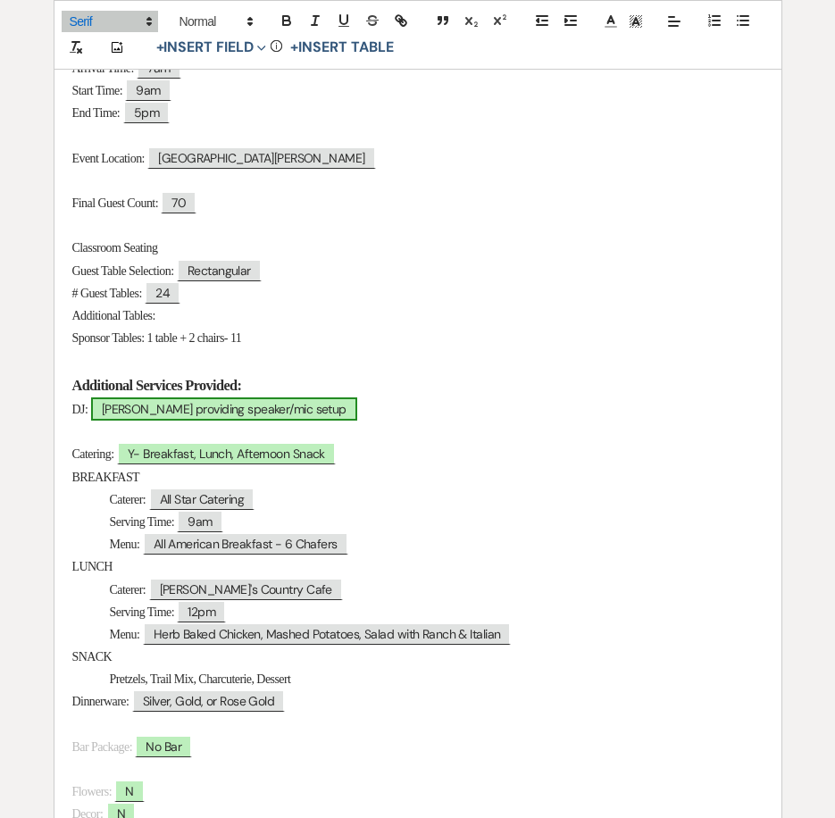
click at [194, 411] on span "Chris providing speaker/mic setup" at bounding box center [224, 408] width 266 height 23
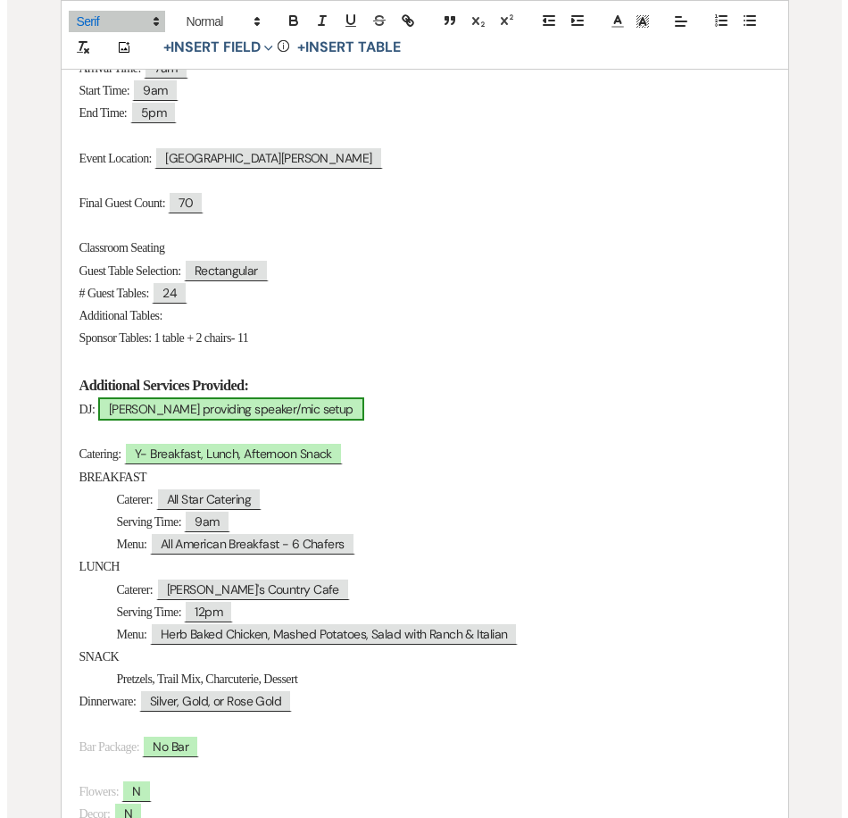
scroll to position [447, 0]
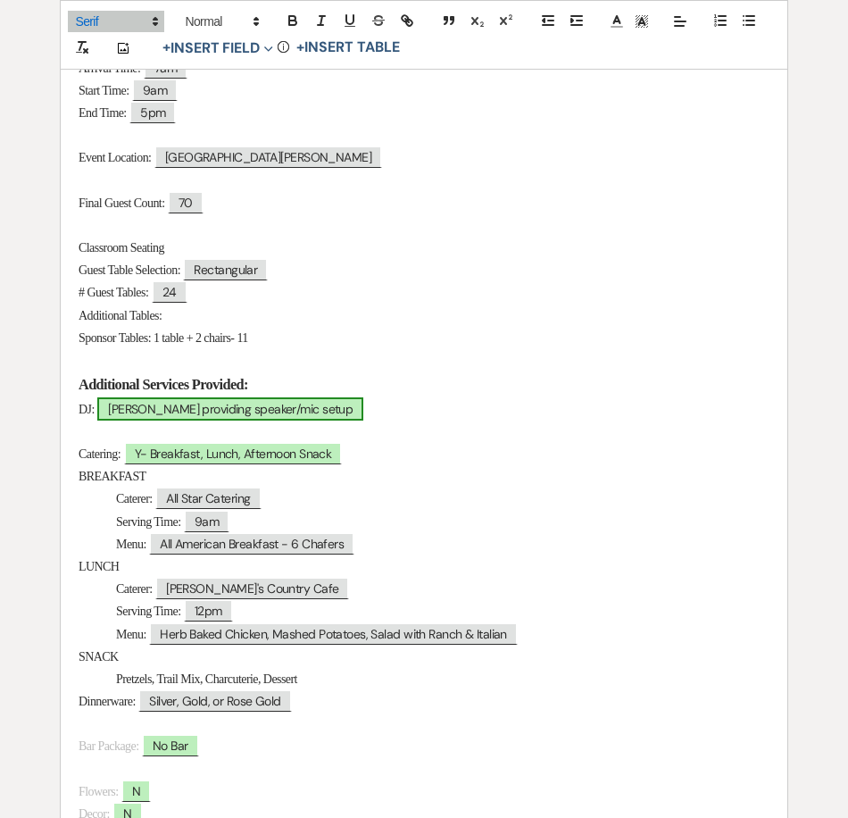
select select "owner"
select select "Type"
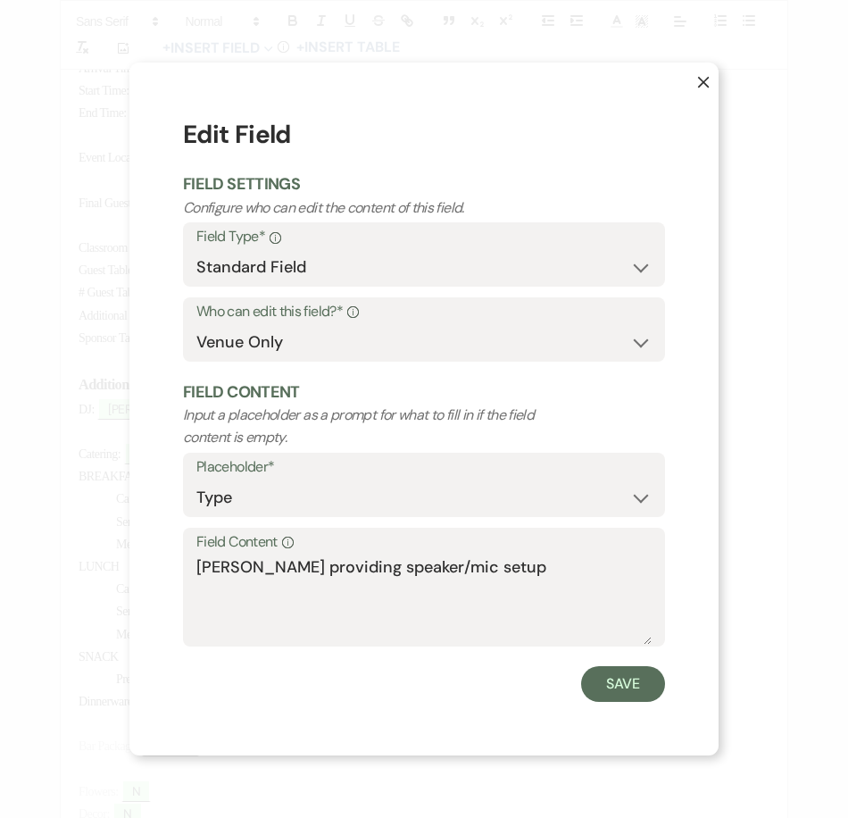
click at [470, 553] on label "Field Content Info" at bounding box center [423, 543] width 455 height 26
click at [470, 555] on textarea "Chris providing speaker/mic setup" at bounding box center [423, 599] width 455 height 89
click at [488, 567] on textarea "Chris providing speaker/mic setup" at bounding box center [423, 599] width 455 height 89
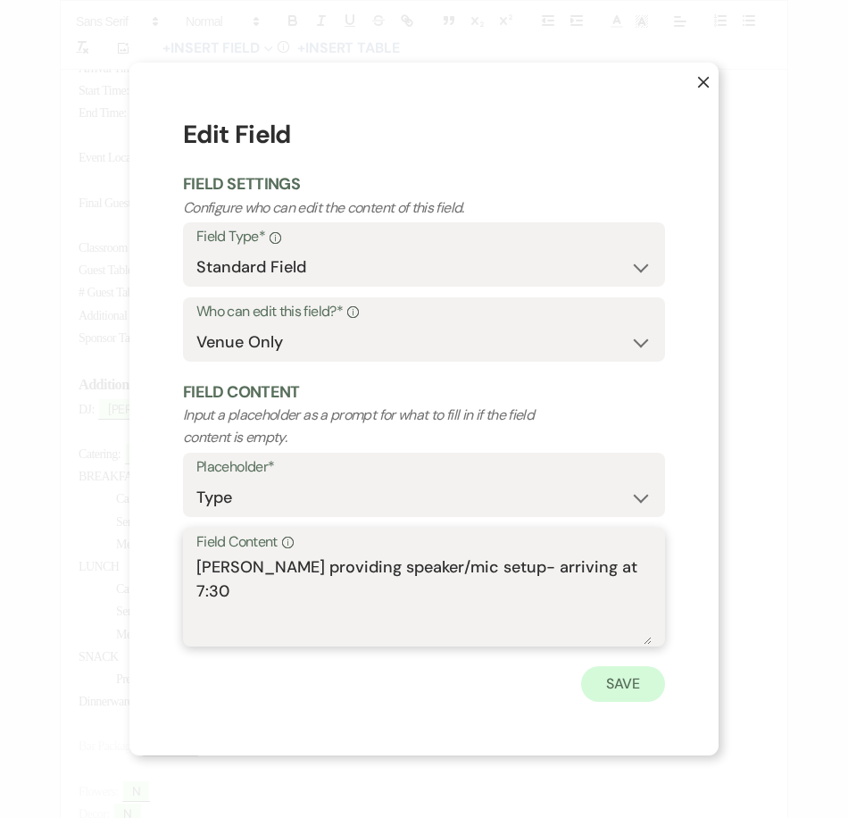
type textarea "Chris providing speaker/mic setup- arriving at 7:30"
click at [612, 688] on button "Save" at bounding box center [623, 684] width 84 height 36
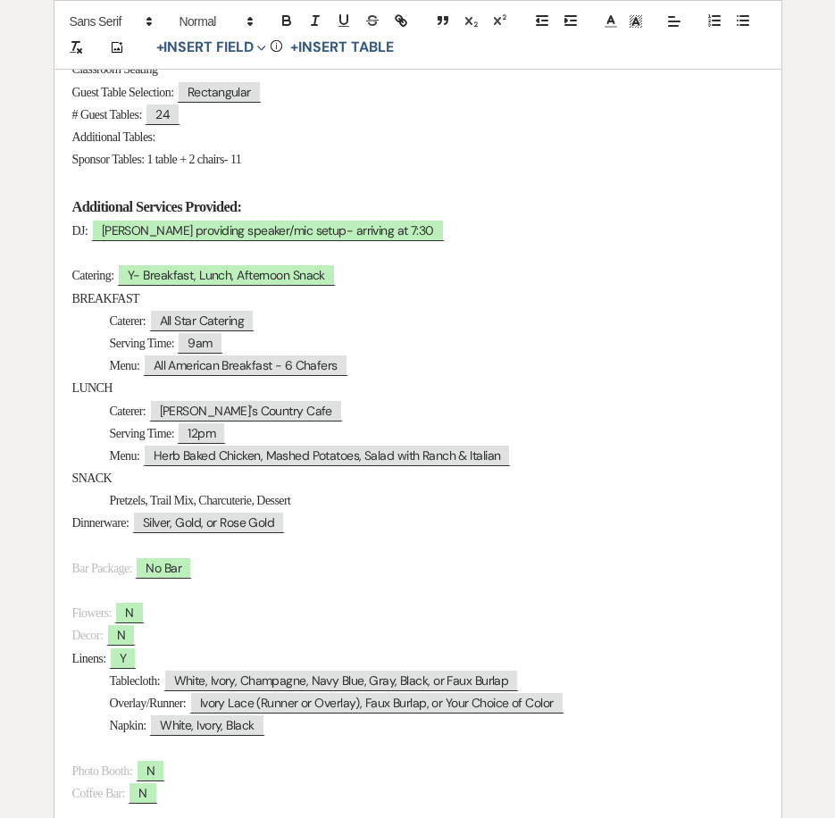
scroll to position [714, 0]
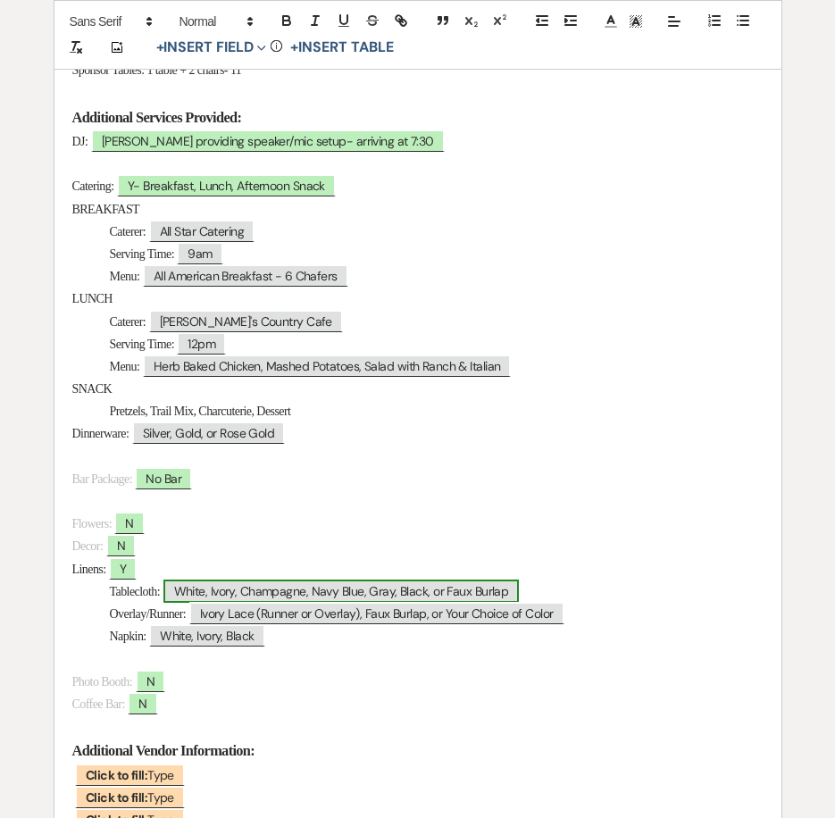
click at [238, 585] on span "White, Ivory, Champagne, Navy Blue, Gray, Black, or Faux Burlap" at bounding box center [341, 591] width 356 height 23
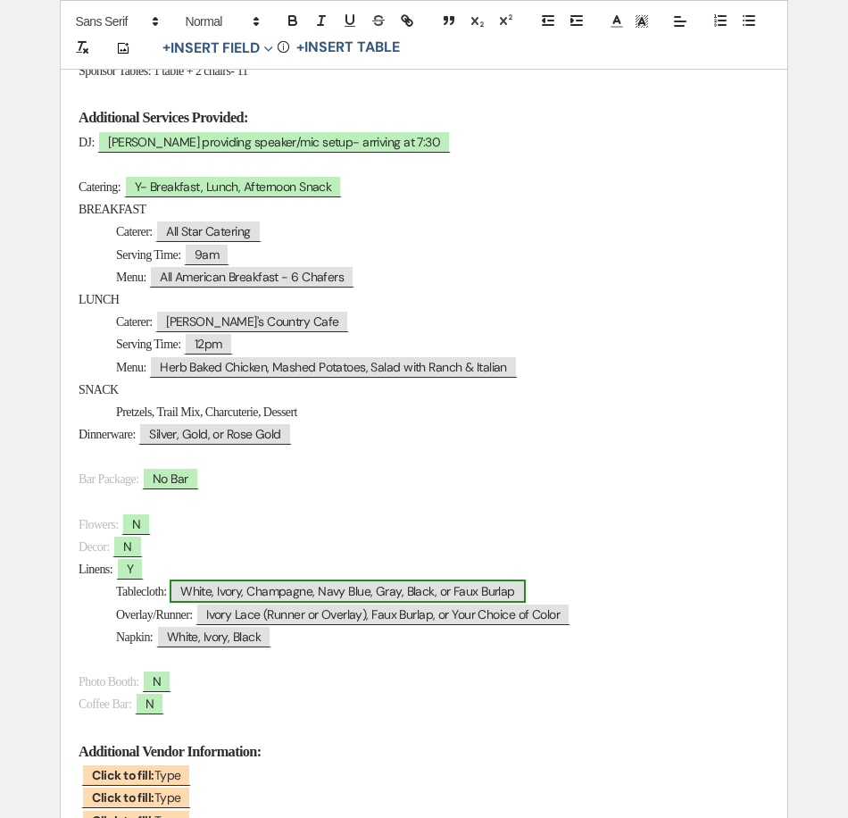
select select "Type"
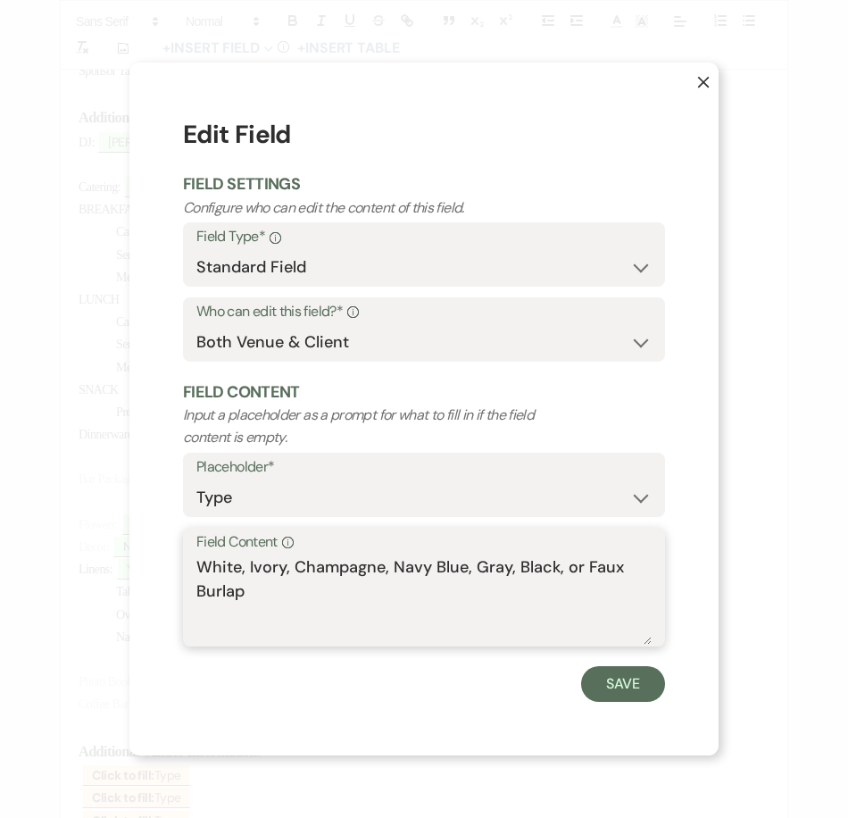
drag, startPoint x: 517, startPoint y: 568, endPoint x: 177, endPoint y: 557, distance: 340.4
click at [177, 557] on div "X Edit Field Field Settings Configure who can edit the content of this field. F…" at bounding box center [423, 409] width 589 height 692
drag, startPoint x: 236, startPoint y: 568, endPoint x: 403, endPoint y: 576, distance: 167.2
type textarea "Black"
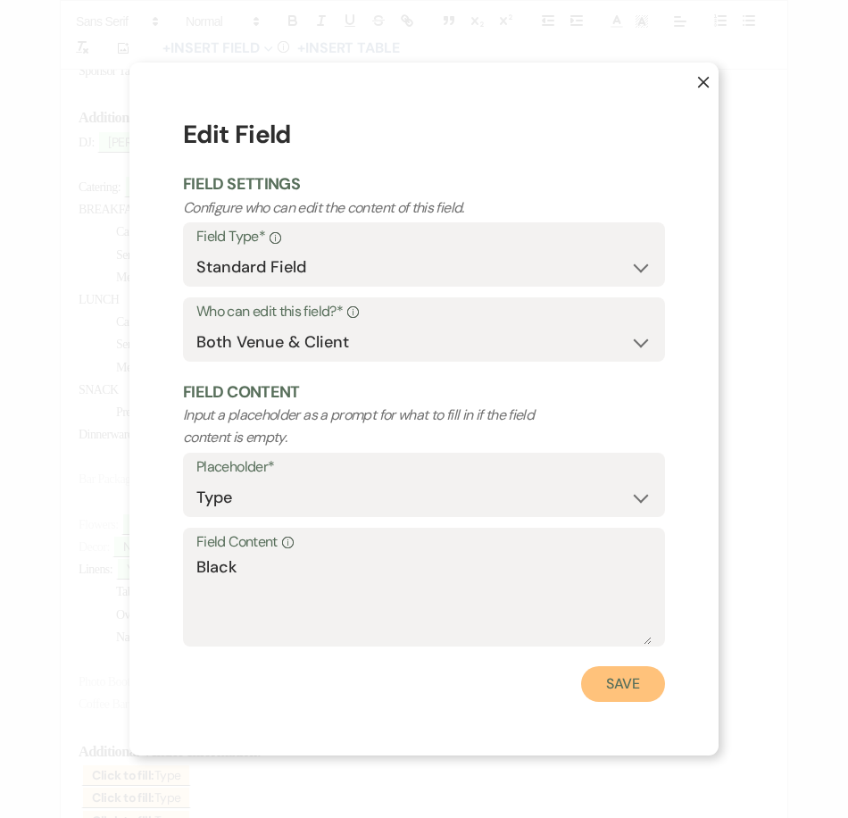
click at [629, 680] on button "Save" at bounding box center [623, 684] width 84 height 36
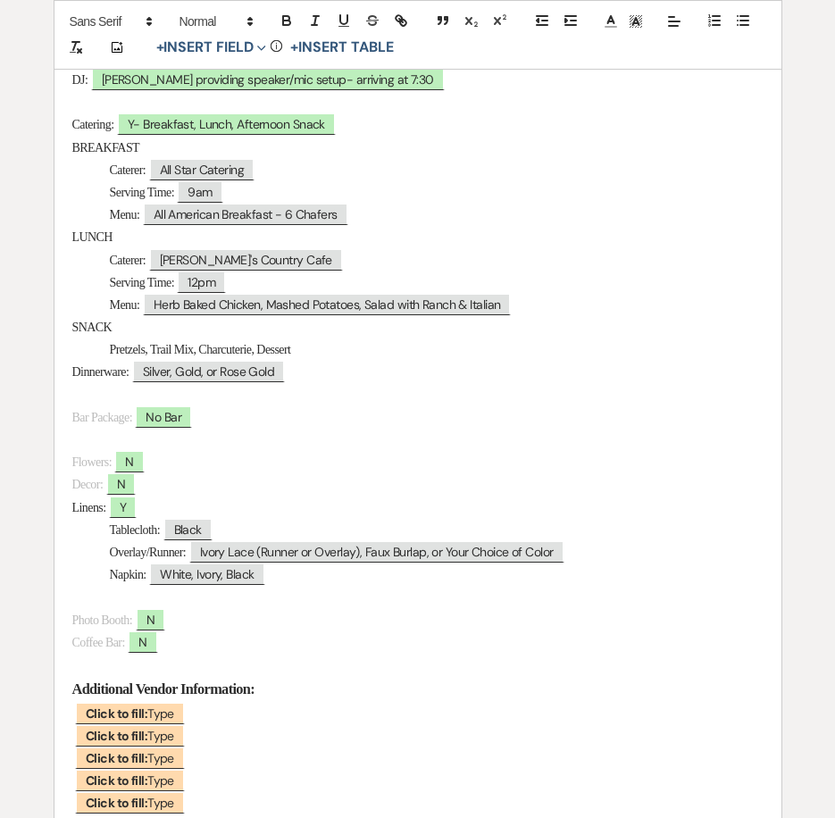
scroll to position [804, 0]
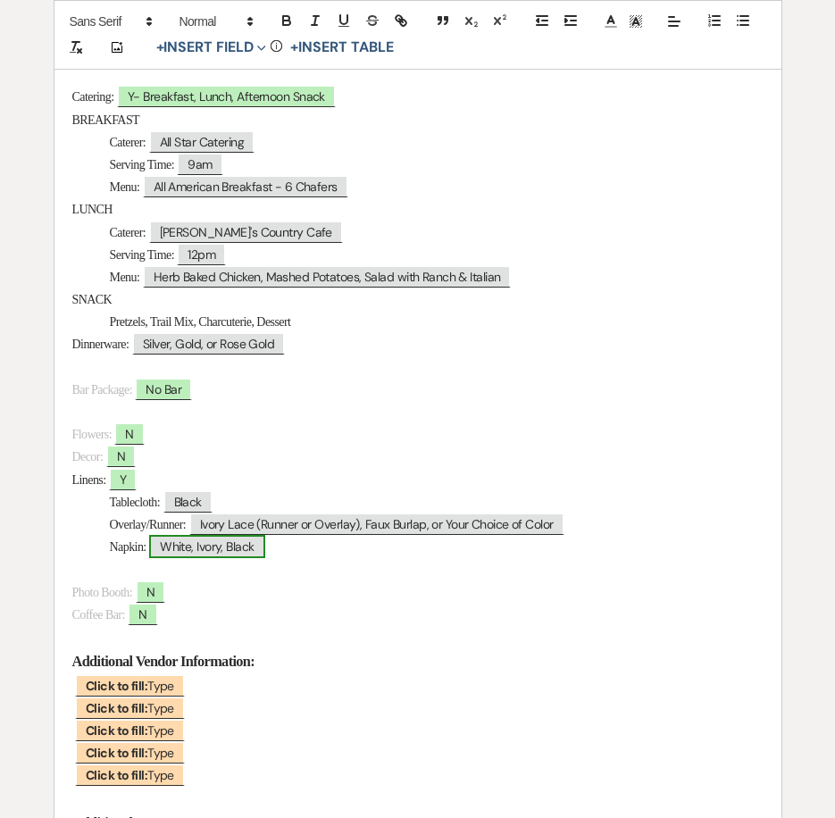
click at [197, 544] on span "White, Ivory, Black" at bounding box center [206, 546] width 115 height 23
select select "Type"
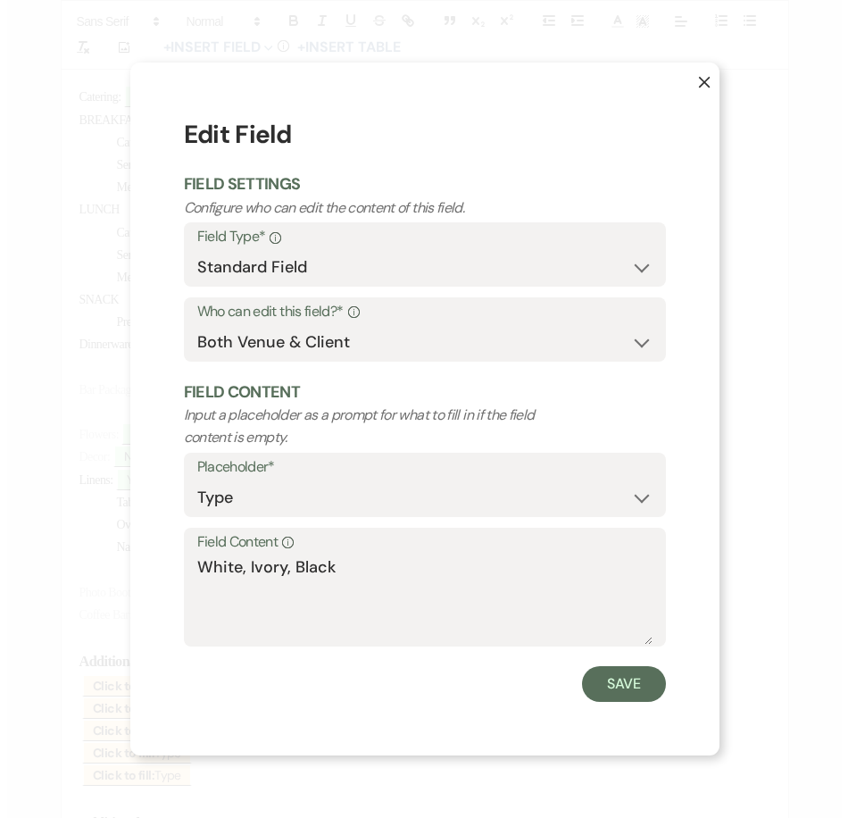
scroll to position [805, 0]
drag, startPoint x: 296, startPoint y: 569, endPoint x: 181, endPoint y: 568, distance: 115.2
click at [181, 568] on div "X Edit Field Field Settings Configure who can edit the content of this field. F…" at bounding box center [423, 409] width 589 height 692
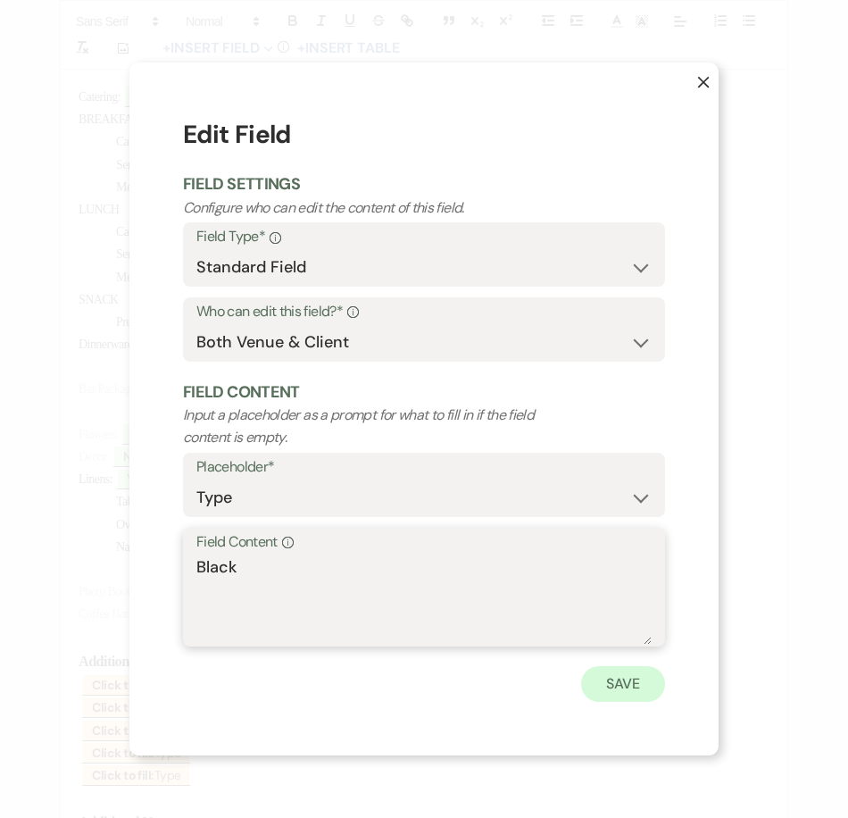
type textarea "Black"
click at [633, 674] on button "Save" at bounding box center [623, 684] width 84 height 36
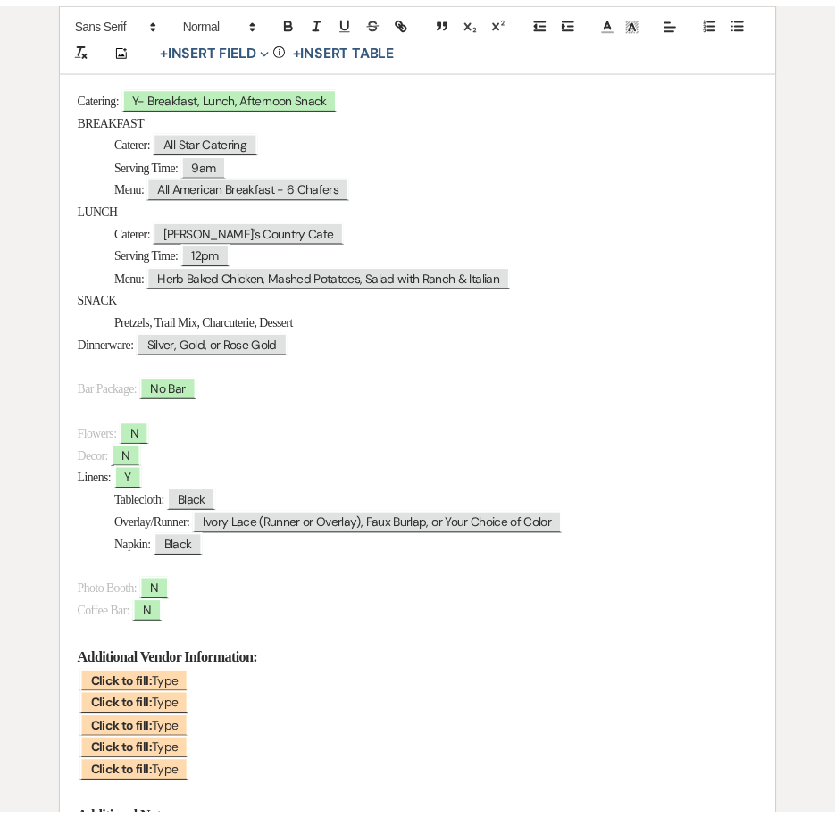
scroll to position [804, 0]
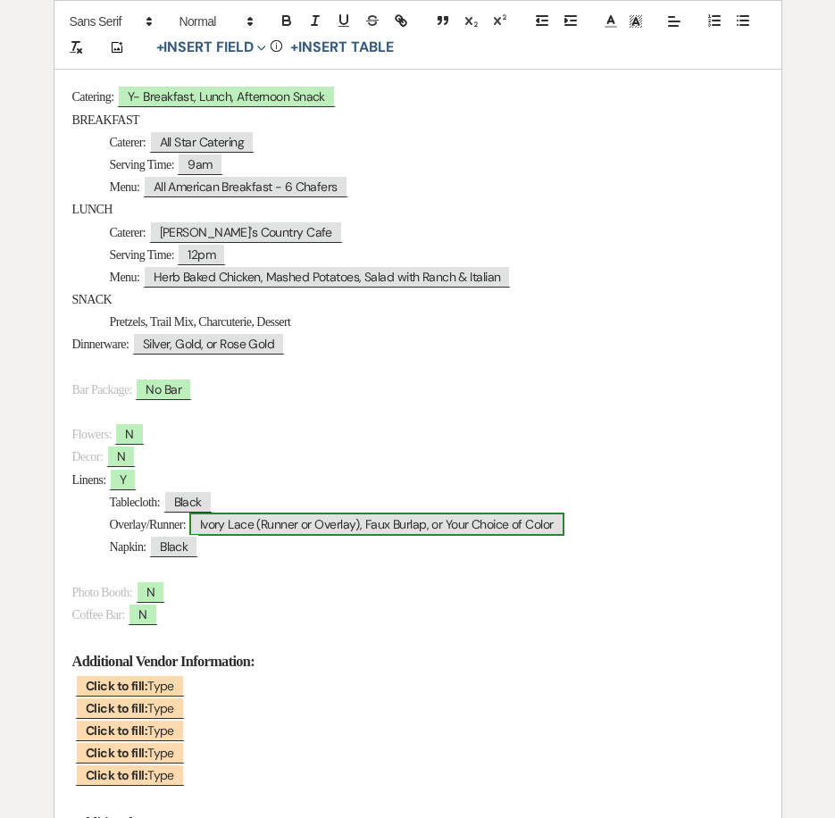
click at [564, 523] on span "Ivory Lace (Runner or Overlay), Faux Burlap, or Your Choice of Color" at bounding box center [376, 524] width 375 height 23
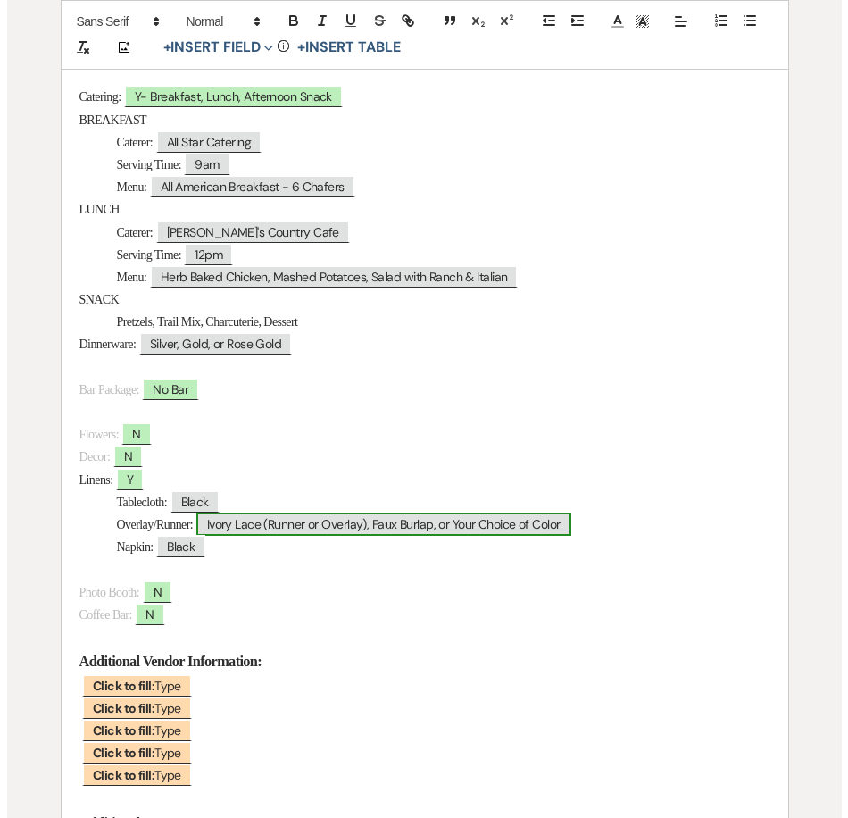
scroll to position [805, 0]
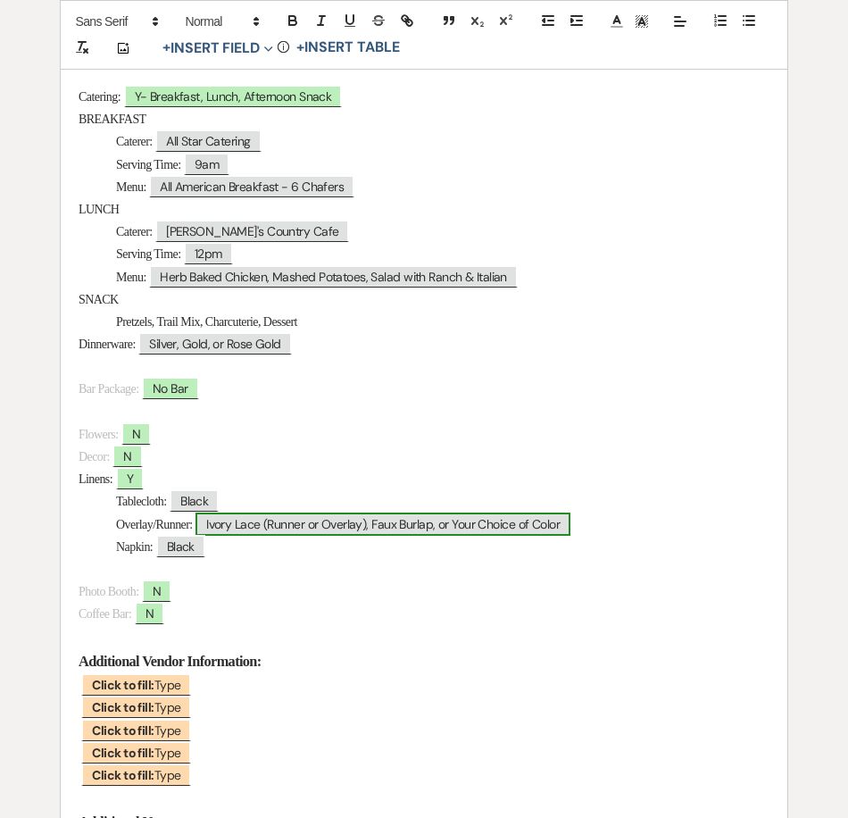
select select "Type"
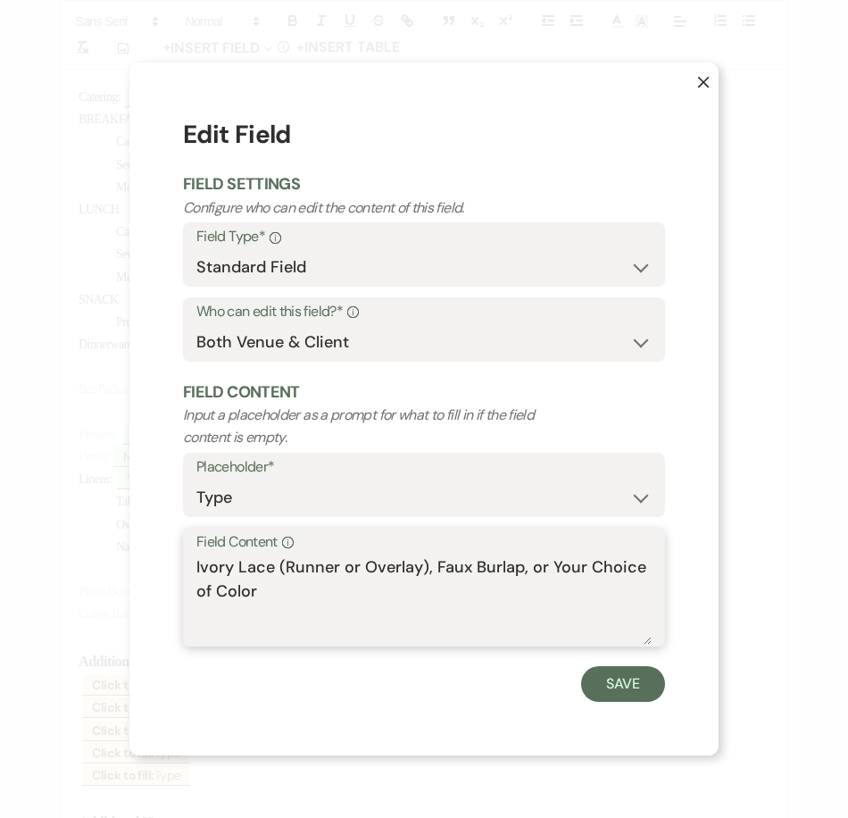
drag, startPoint x: 305, startPoint y: 616, endPoint x: 178, endPoint y: 538, distance: 150.0
click at [178, 538] on div "X Edit Field Field Settings Configure who can edit the content of this field. F…" at bounding box center [423, 409] width 589 height 692
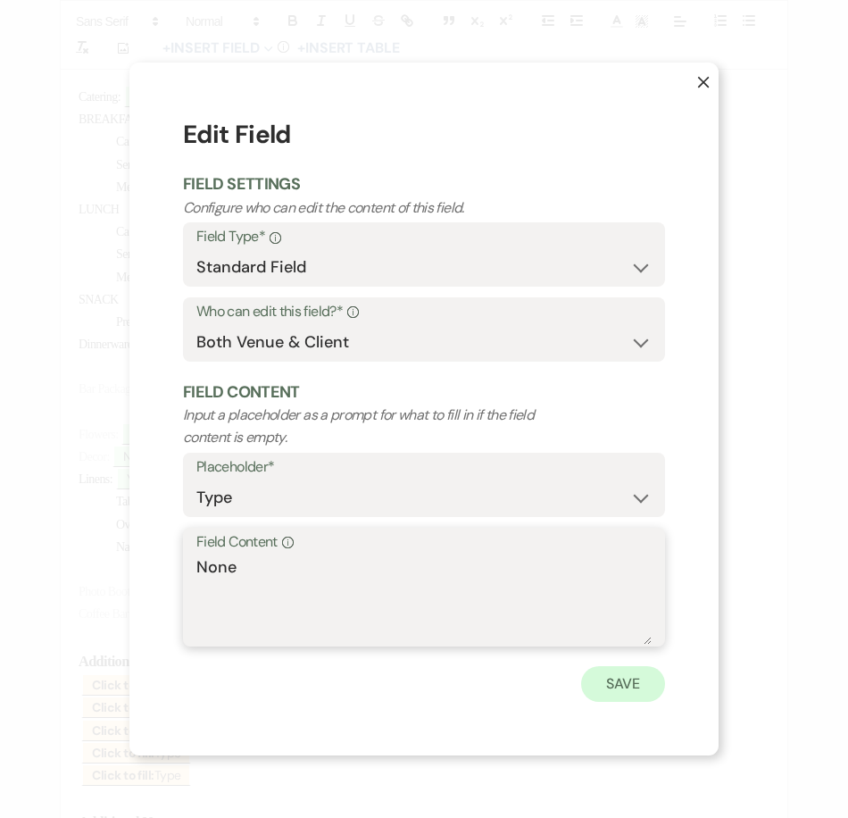
type textarea "None"
click at [590, 689] on button "Save" at bounding box center [623, 684] width 84 height 36
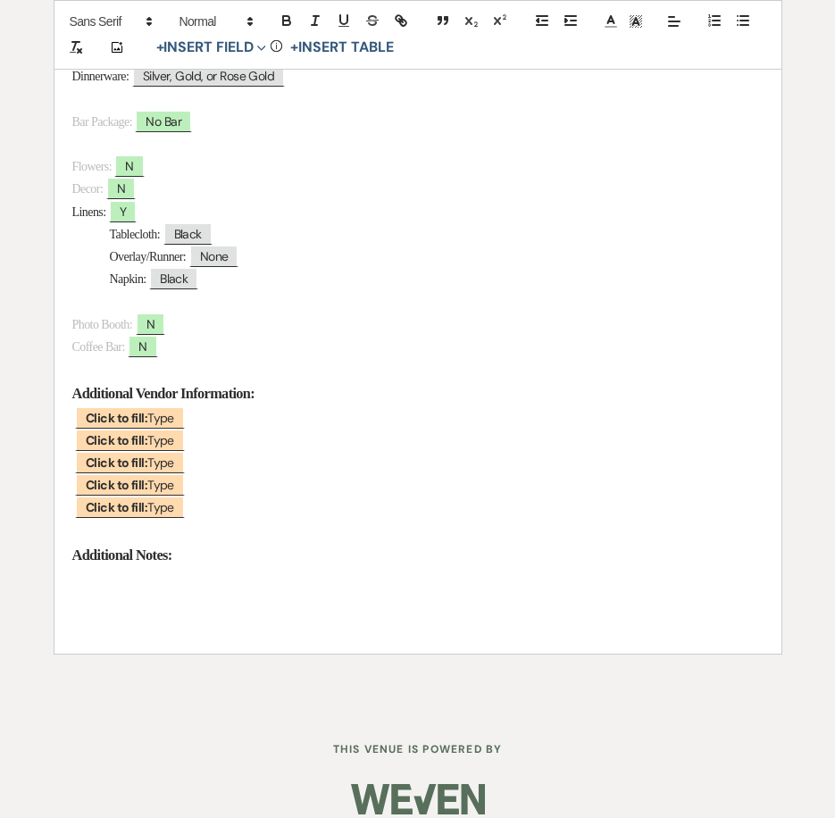
scroll to position [1094, 0]
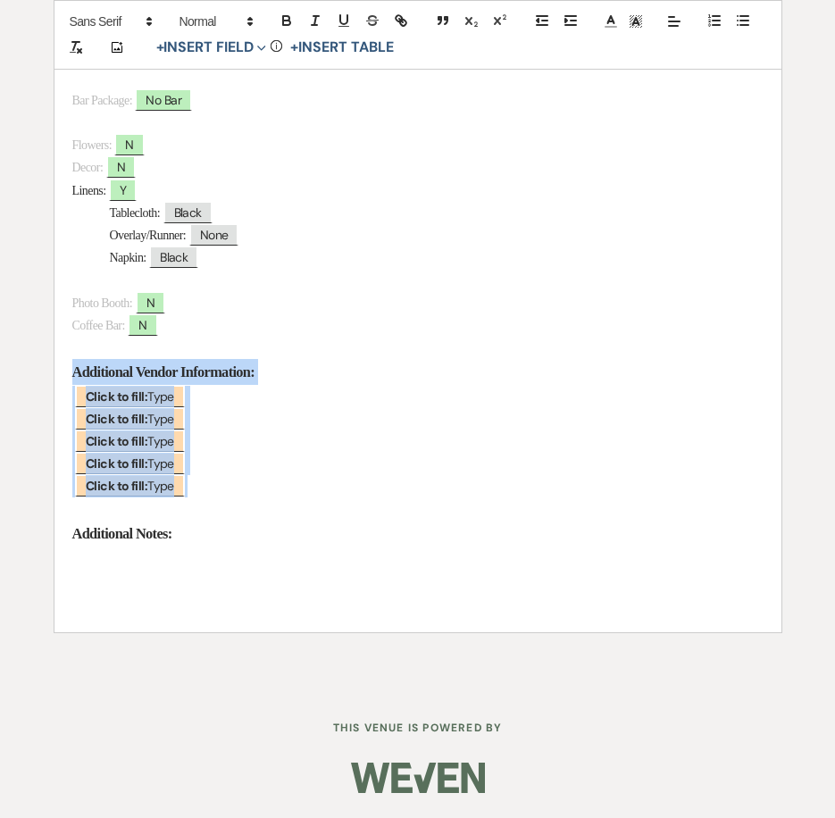
drag, startPoint x: 255, startPoint y: 489, endPoint x: 43, endPoint y: 375, distance: 241.3
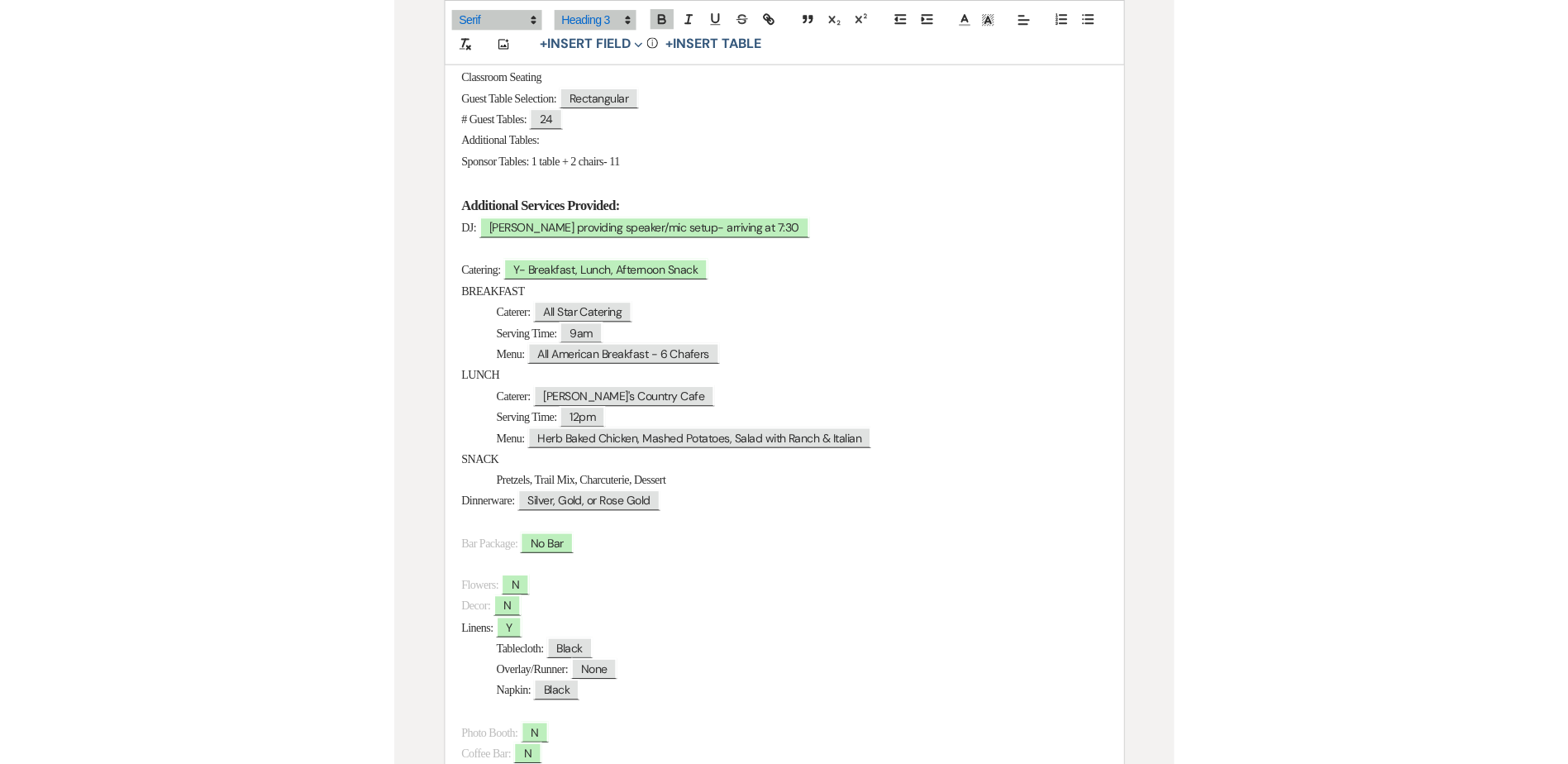
scroll to position [532, 0]
